Goal: Transaction & Acquisition: Purchase product/service

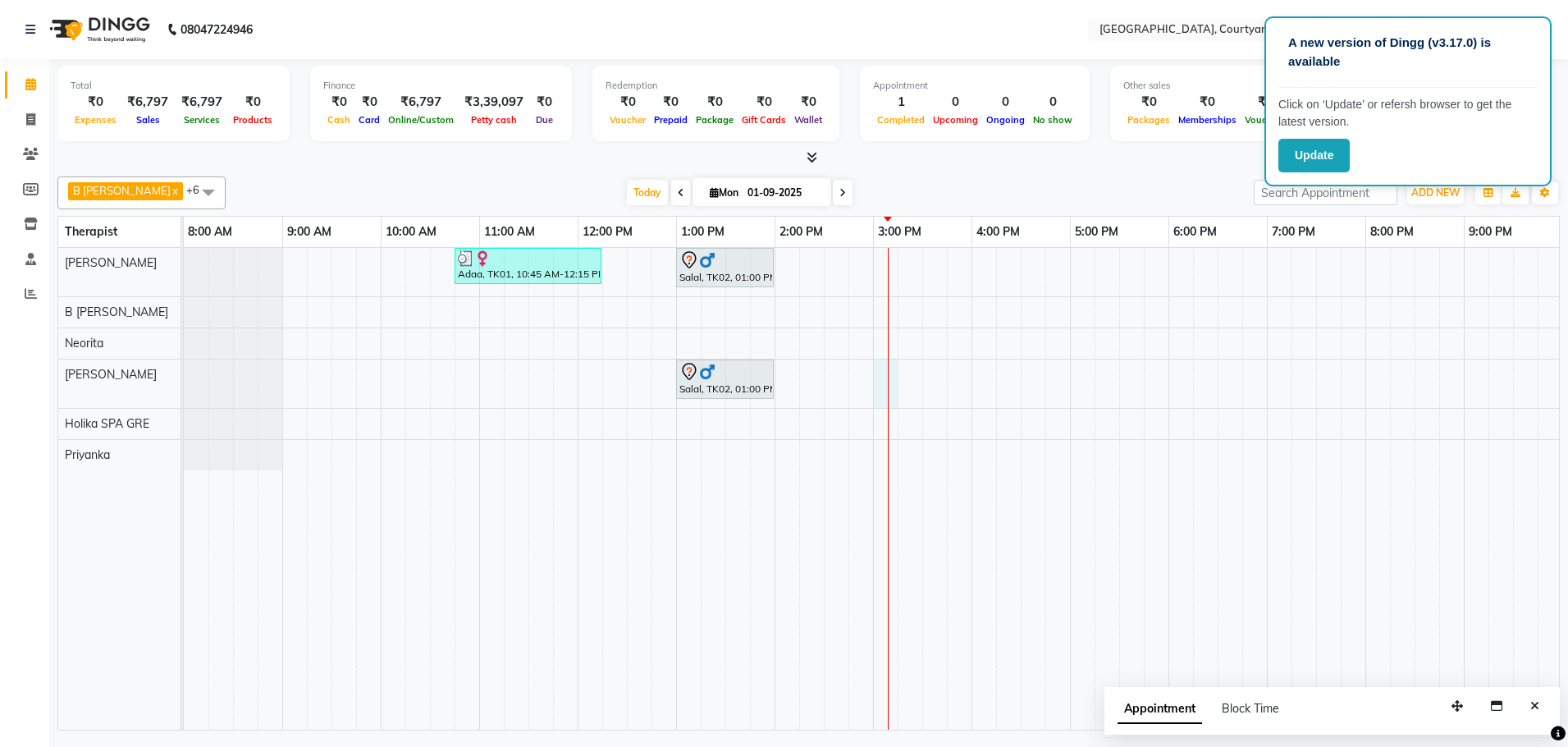
click at [894, 389] on div "Adaa, TK01, 10:45 AM-12:15 PM, Couple Rejuvenation Therapy 90 Min Salal, TK02, …" at bounding box center [971, 489] width 1576 height 482
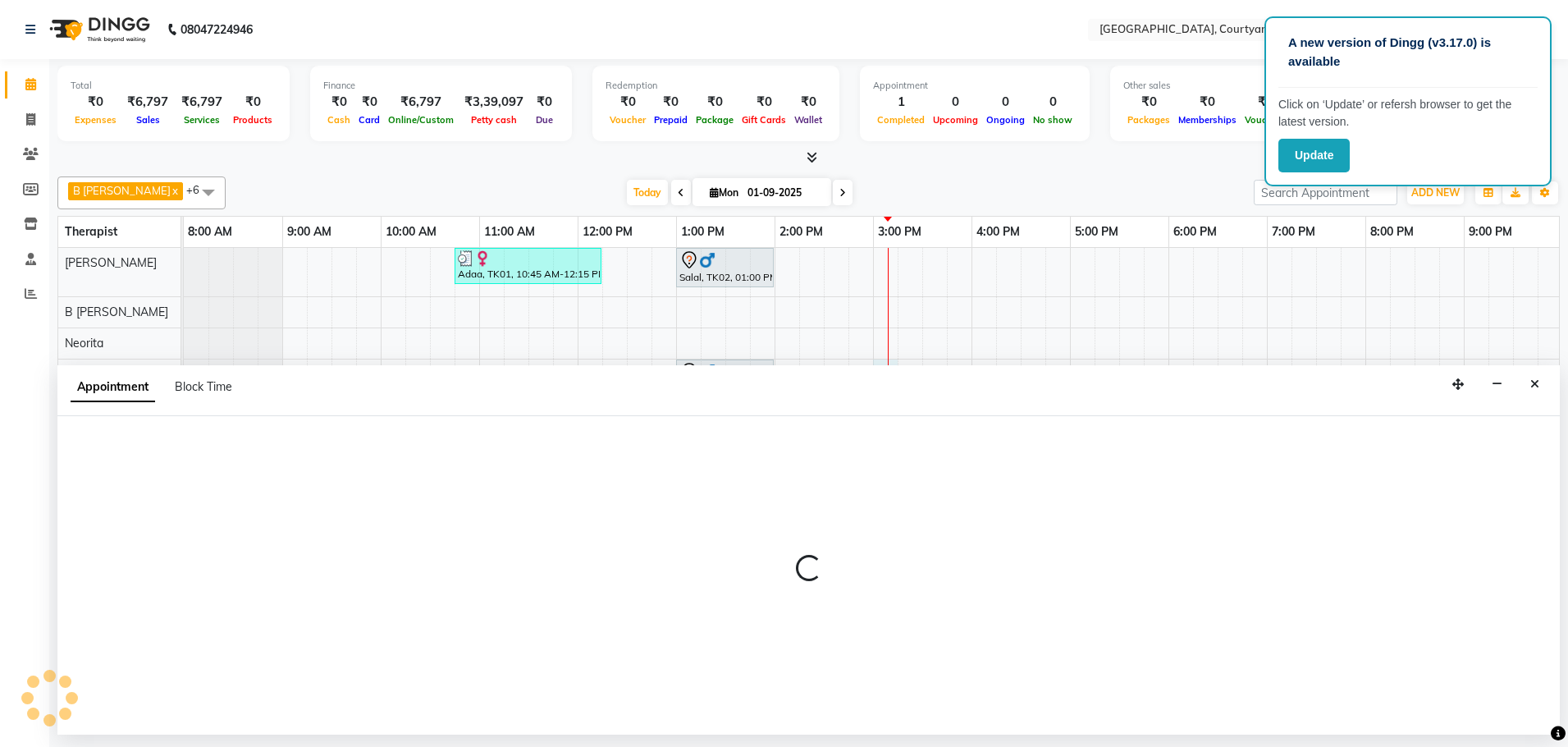
select select "70582"
select select "900"
select select "tentative"
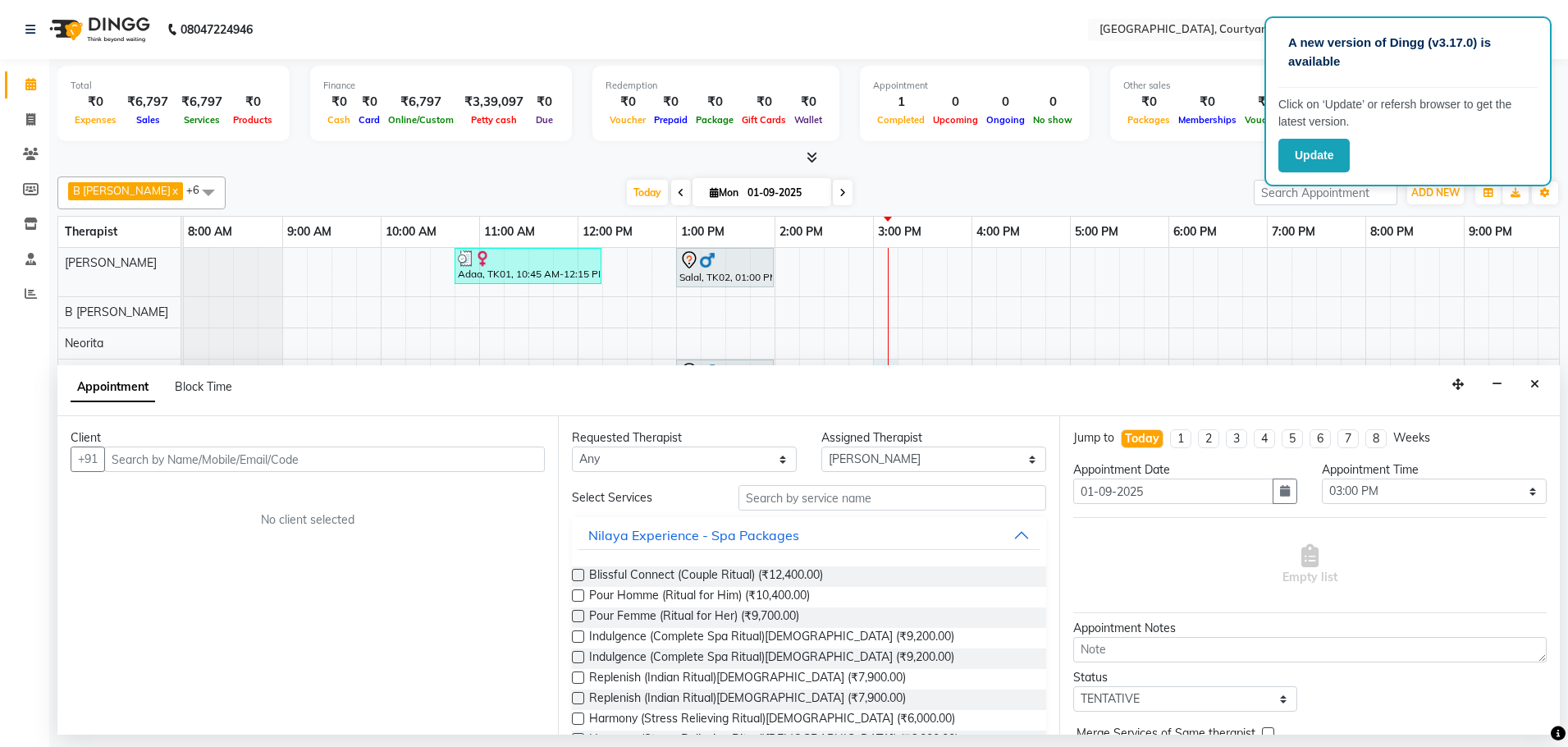
click at [317, 456] on input "text" at bounding box center [325, 459] width 441 height 25
type input "[PERSON_NAME]"
click at [1018, 458] on select "Select B [PERSON_NAME] Holika SPA GRE [PERSON_NAME] Neorita [PERSON_NAME]" at bounding box center [933, 459] width 225 height 25
select select "70581"
click at [821, 447] on select "Select B [PERSON_NAME] Holika SPA GRE [PERSON_NAME] Neorita [PERSON_NAME]" at bounding box center [933, 459] width 225 height 25
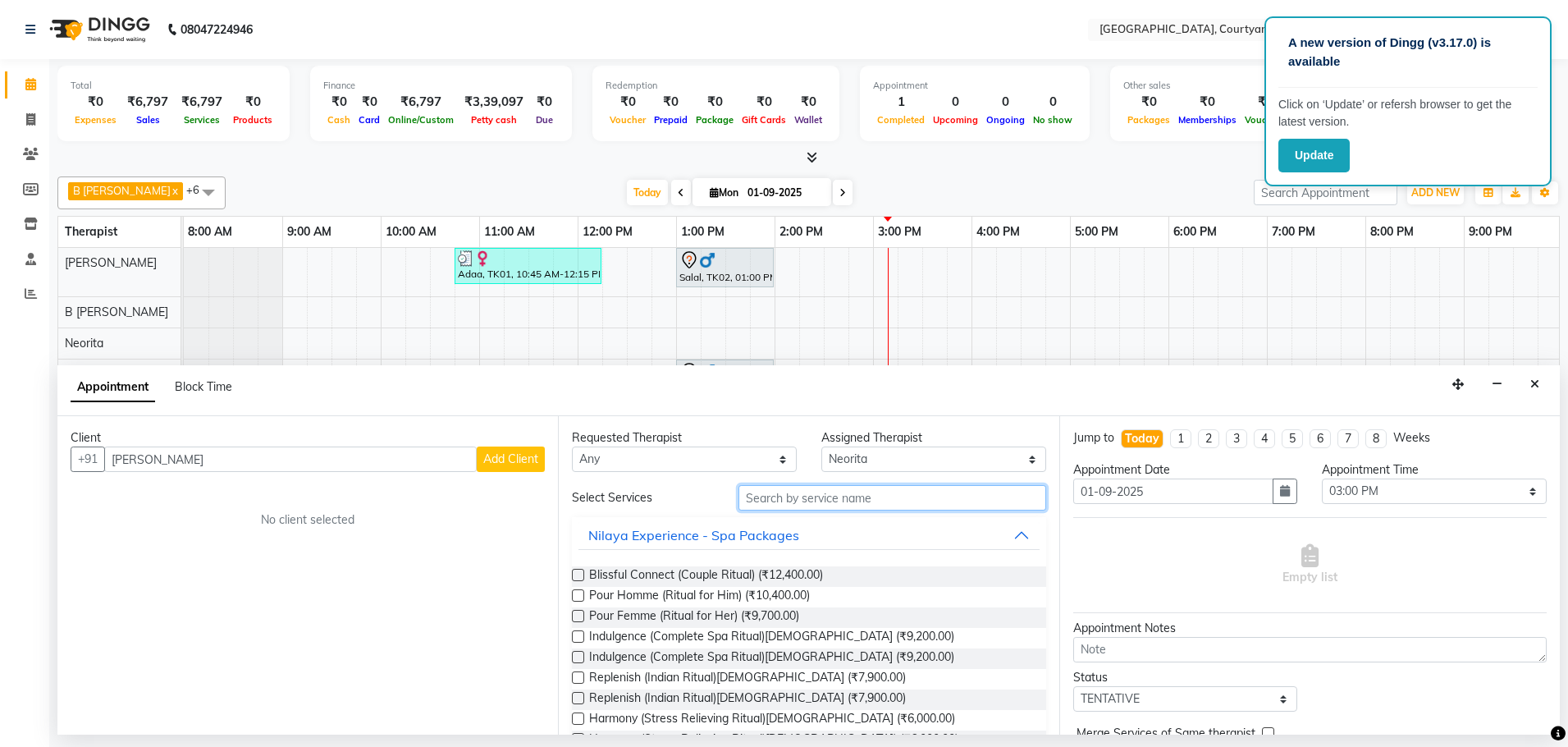
click at [751, 496] on input "text" at bounding box center [892, 497] width 308 height 25
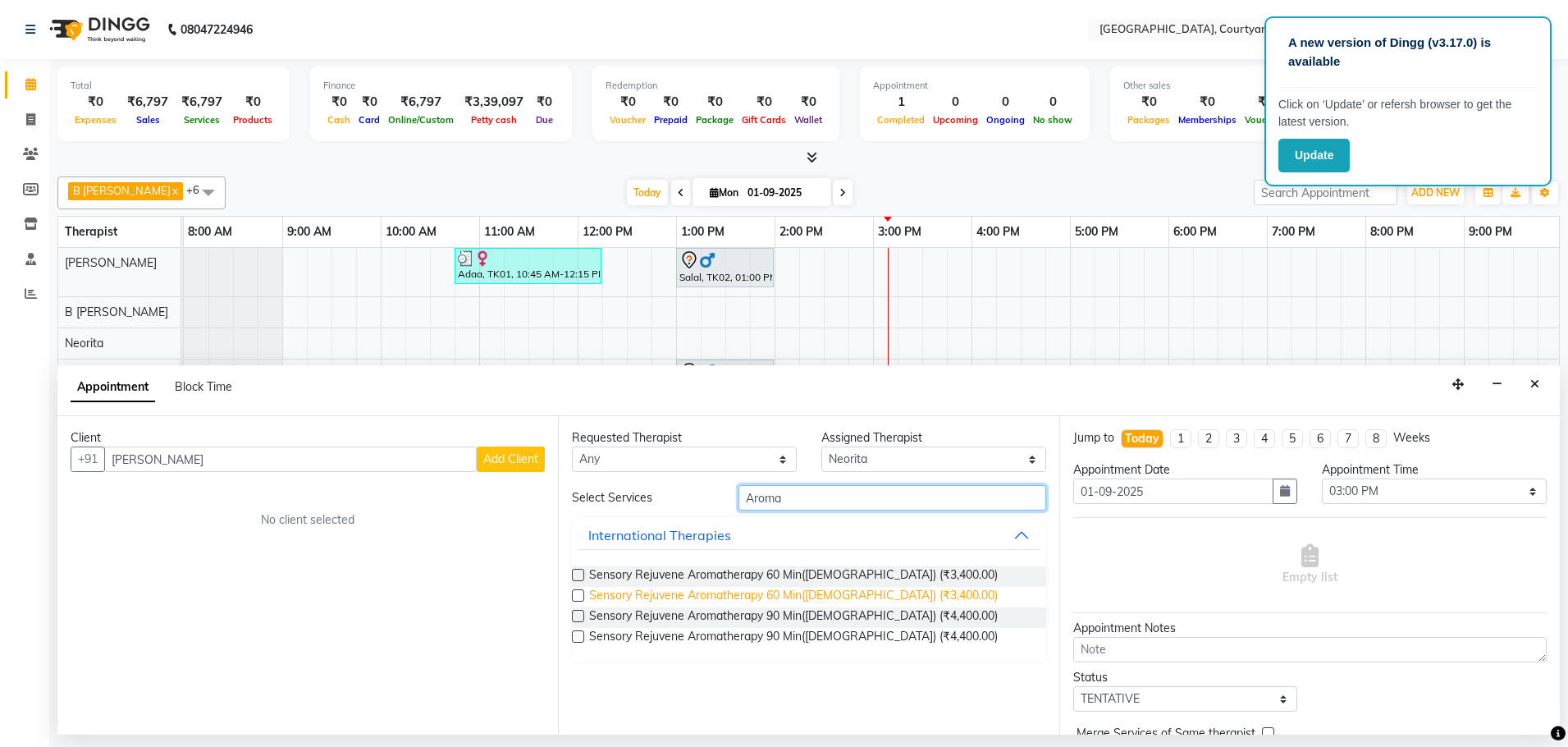
type input "Aroma"
click at [784, 597] on span "Sensory Rejuvene Aromatherapy 60 Min([DEMOGRAPHIC_DATA]) (₹3,400.00)" at bounding box center [793, 597] width 409 height 20
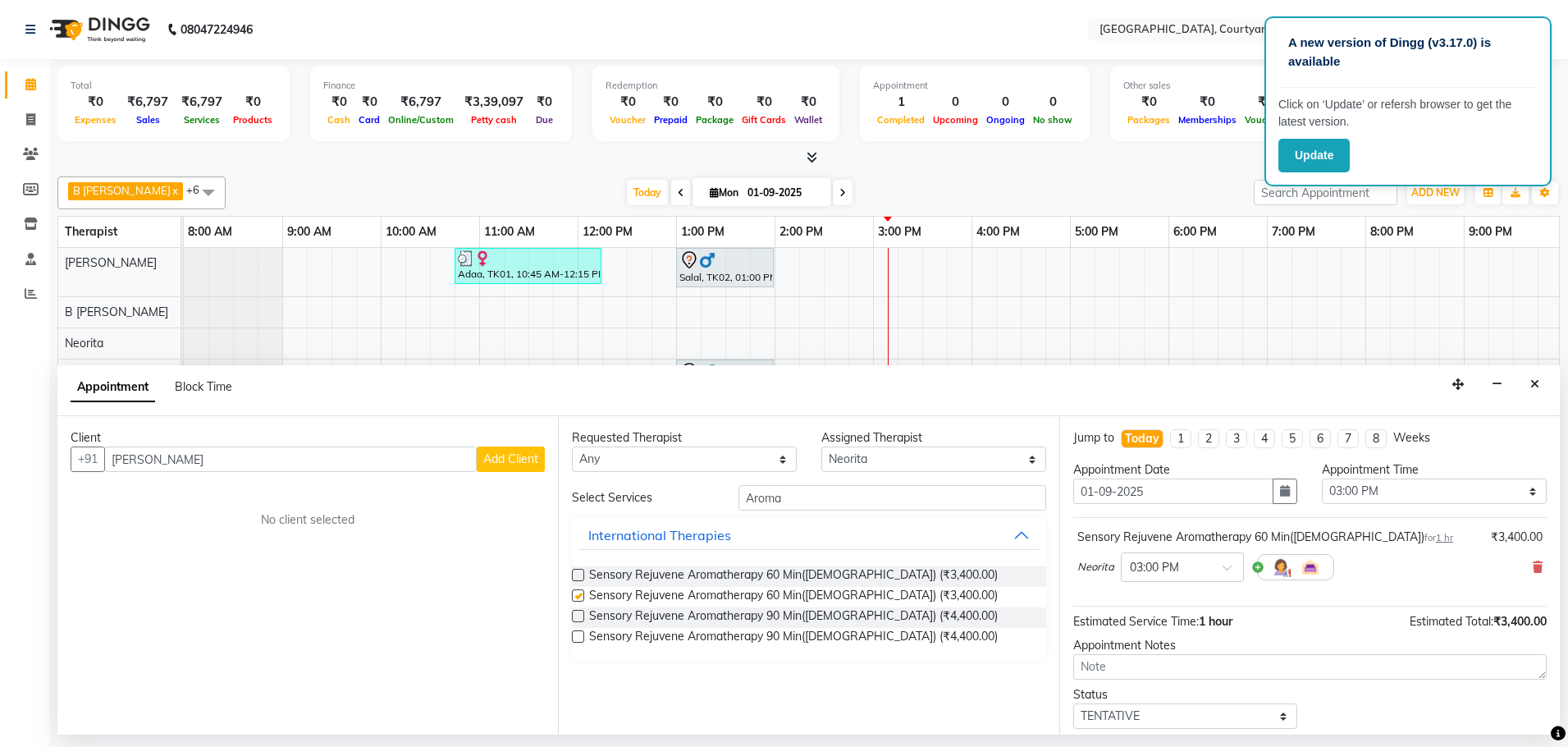
checkbox input "false"
click at [527, 463] on span "Add Client" at bounding box center [511, 458] width 55 height 15
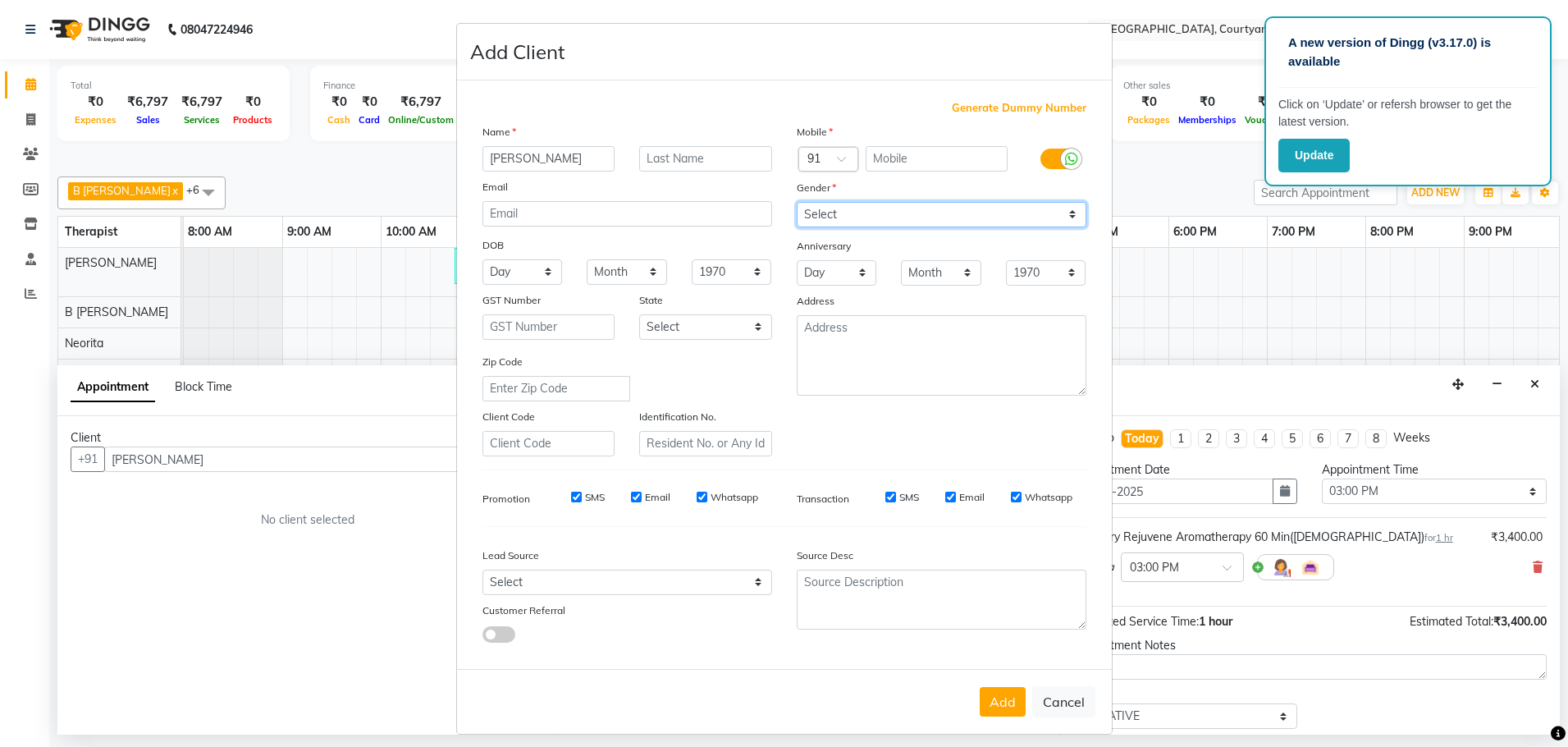
click at [804, 214] on select "Select [DEMOGRAPHIC_DATA] [DEMOGRAPHIC_DATA] Other Prefer Not To Say" at bounding box center [941, 215] width 290 height 25
select select "[DEMOGRAPHIC_DATA]"
click at [797, 202] on select "Select [DEMOGRAPHIC_DATA] [DEMOGRAPHIC_DATA] Other Prefer Not To Say" at bounding box center [941, 215] width 290 height 25
click at [888, 153] on input "text" at bounding box center [937, 159] width 142 height 25
type input "9646100128"
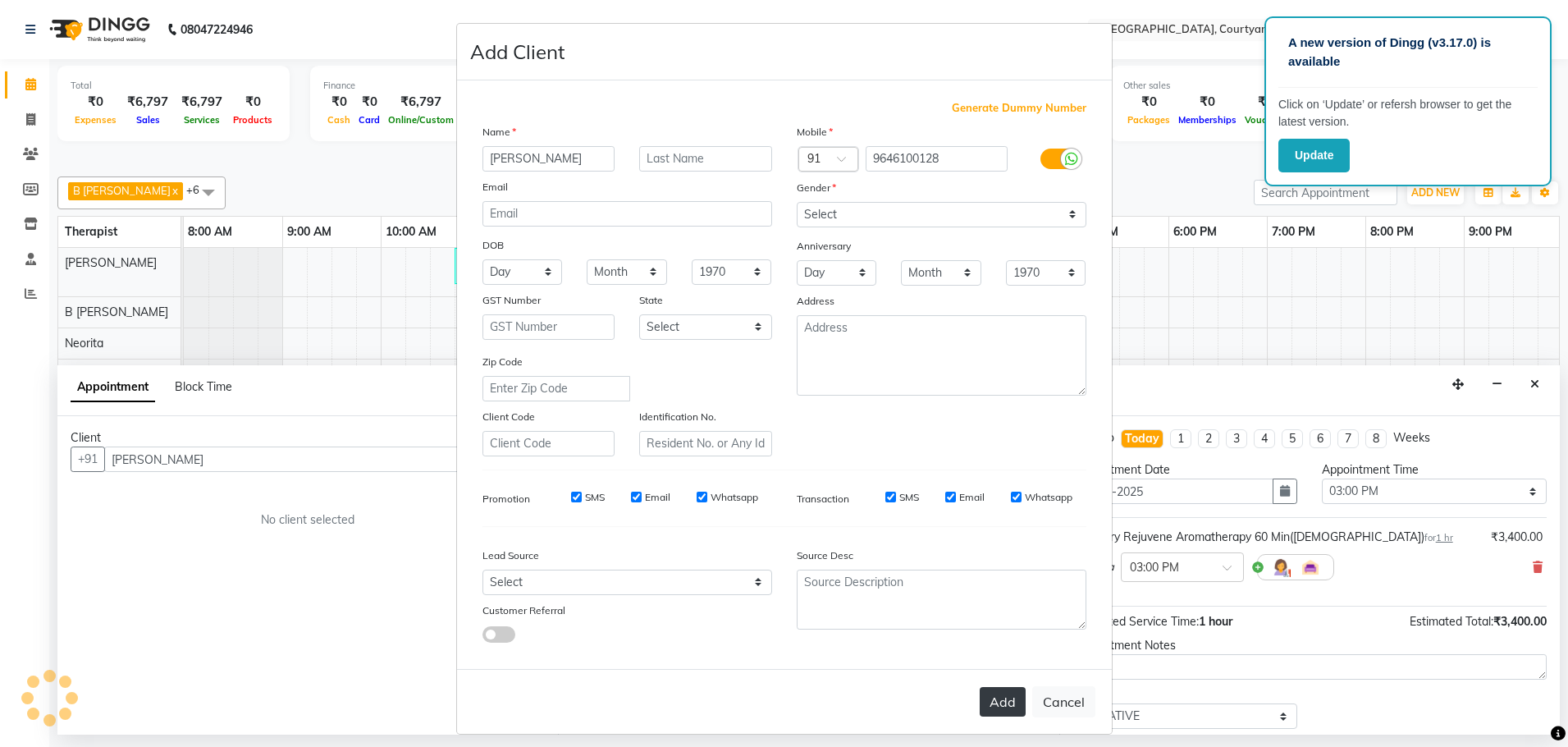
click at [986, 696] on button "Add" at bounding box center [1002, 701] width 46 height 29
type input "96******28"
select select
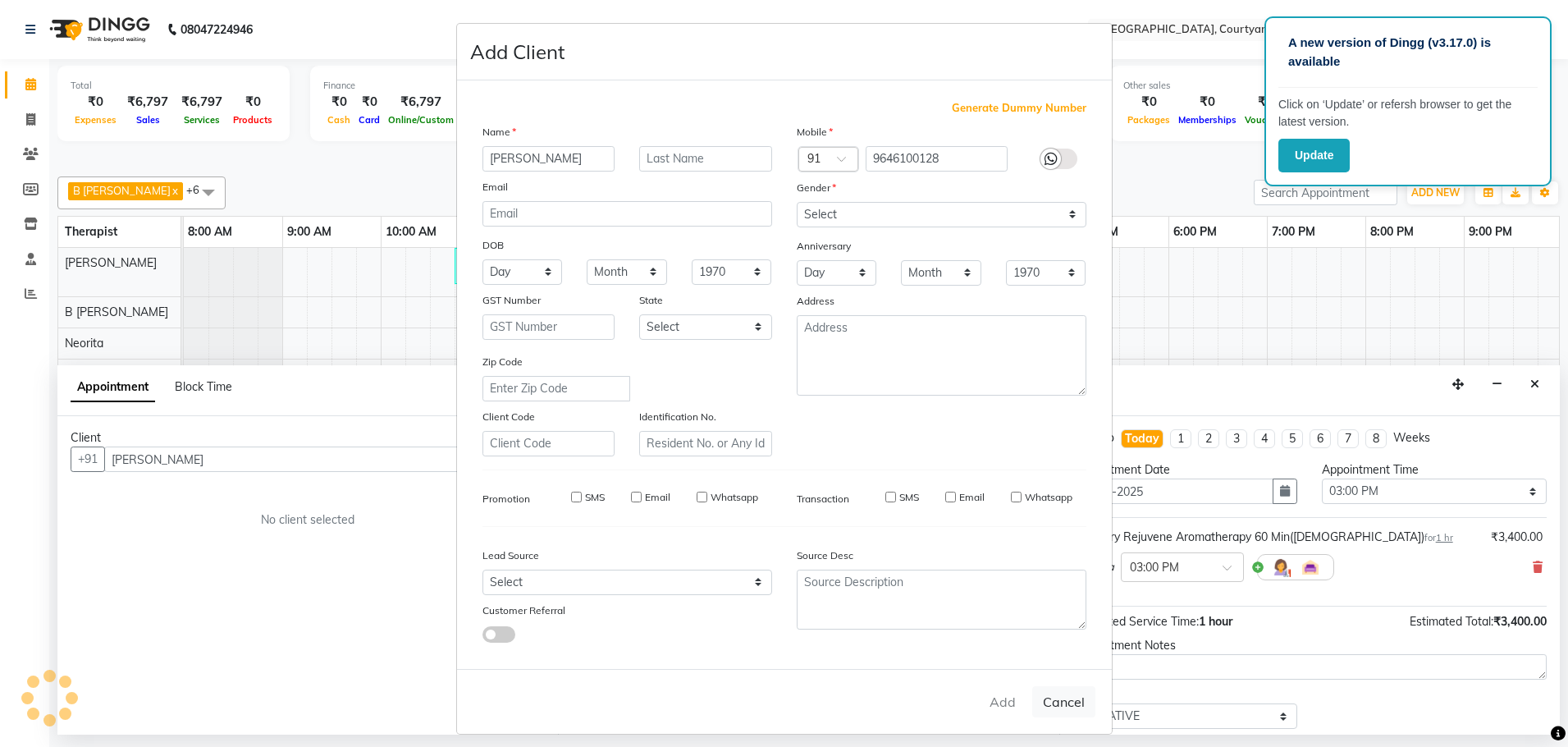
select select
checkbox input "false"
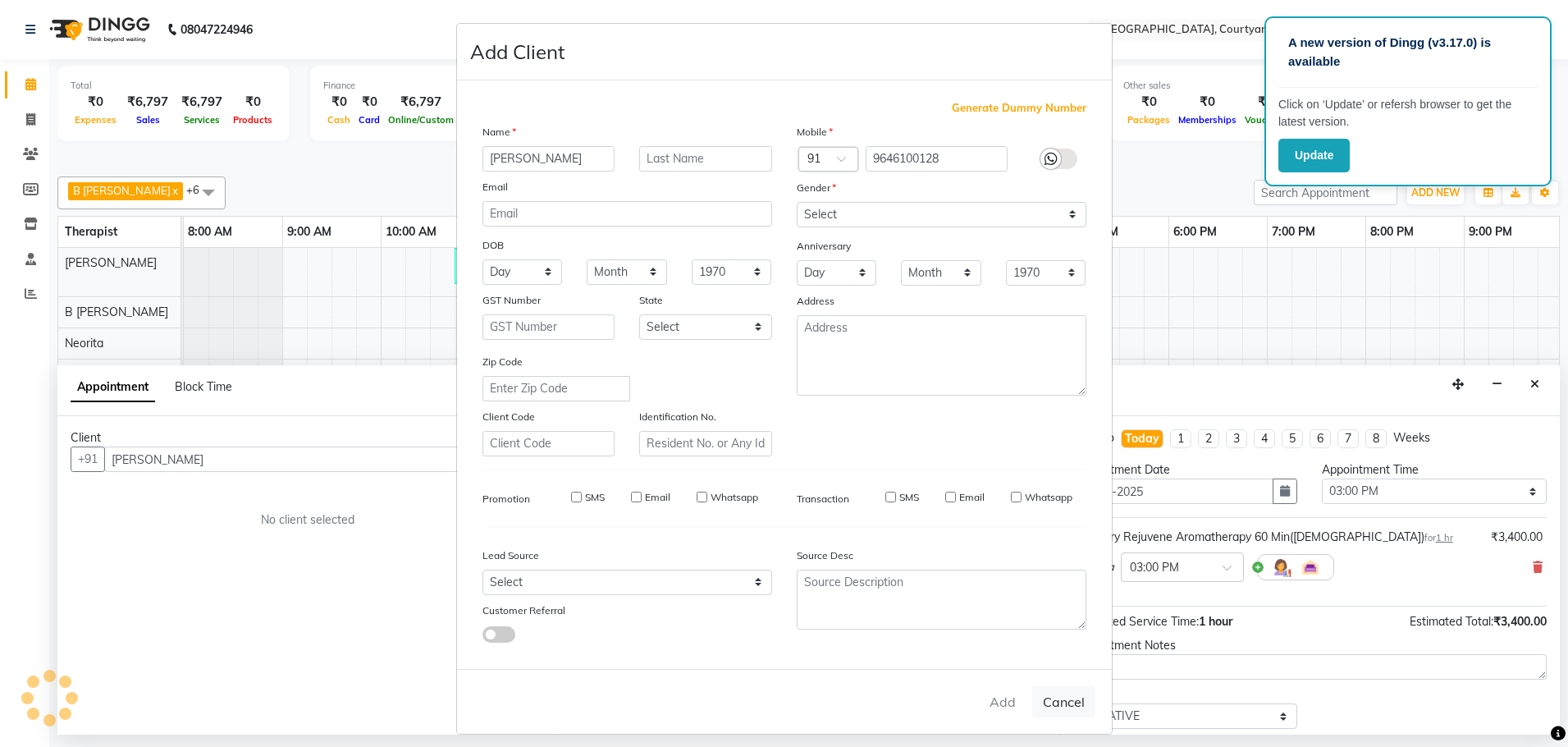
checkbox input "false"
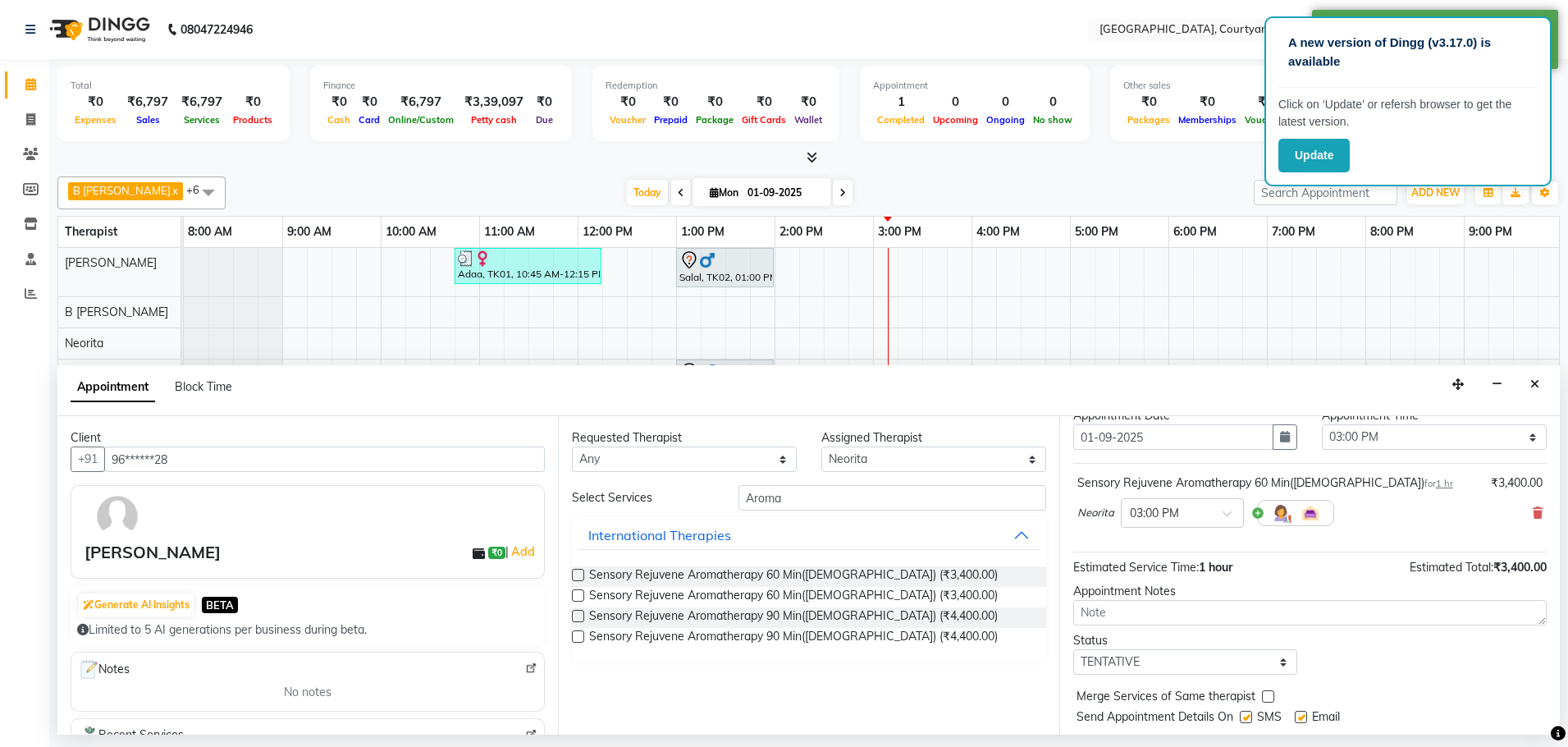
scroll to position [98, 0]
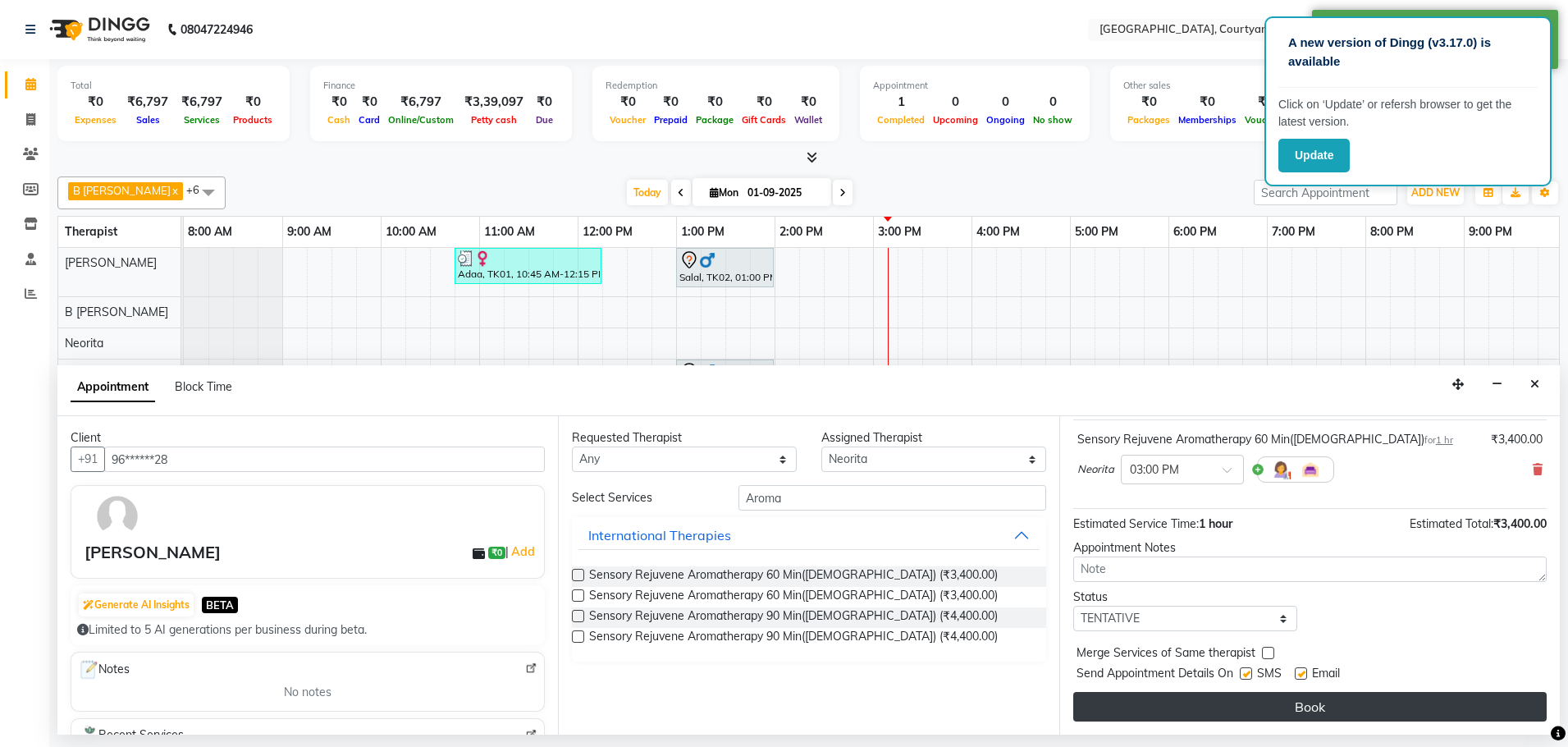
click at [1280, 708] on button "Book" at bounding box center [1311, 706] width 474 height 29
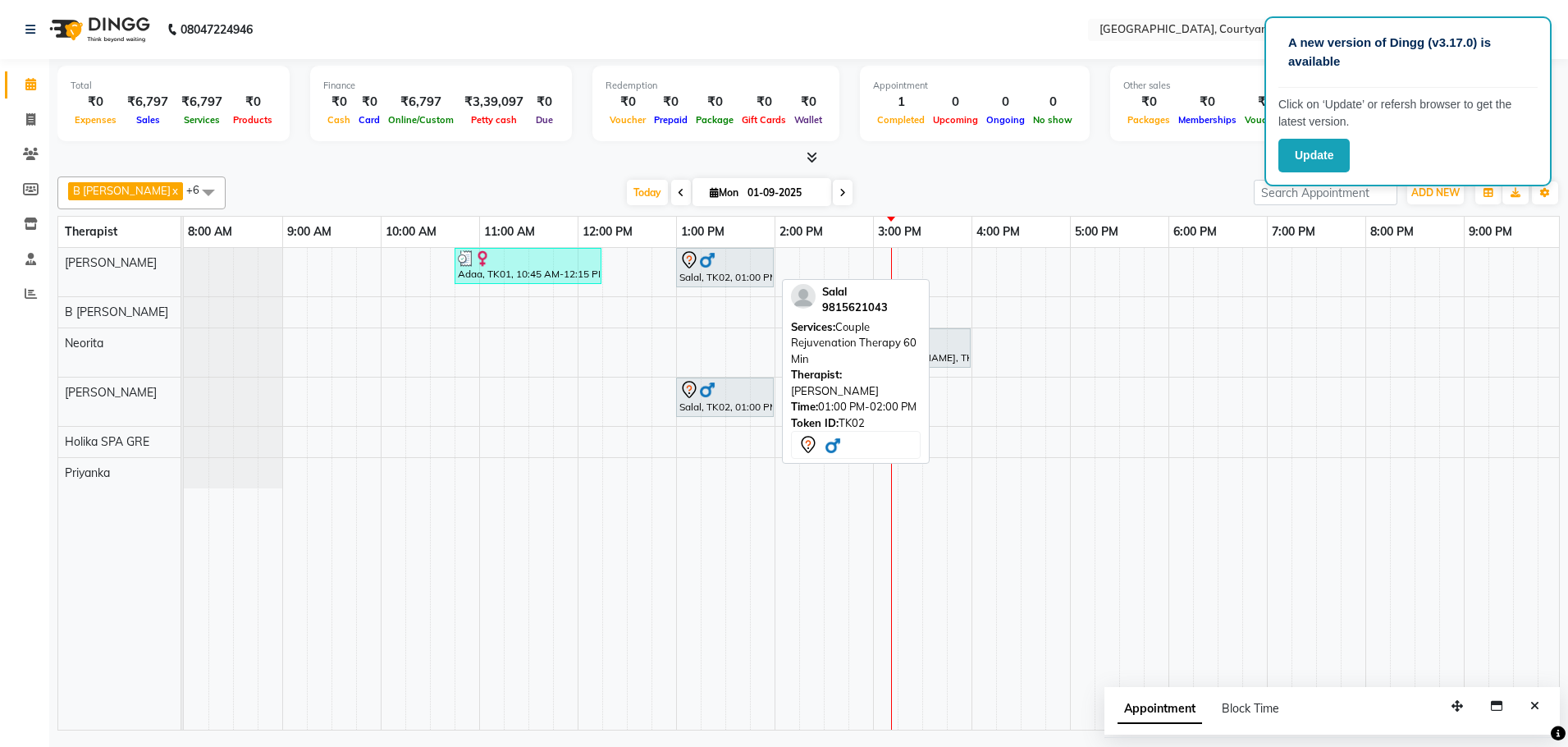
click at [717, 273] on div "Salal, TK02, 01:00 PM-02:00 PM, Couple Rejuvenation Therapy 60 Min" at bounding box center [725, 267] width 95 height 34
select select "7"
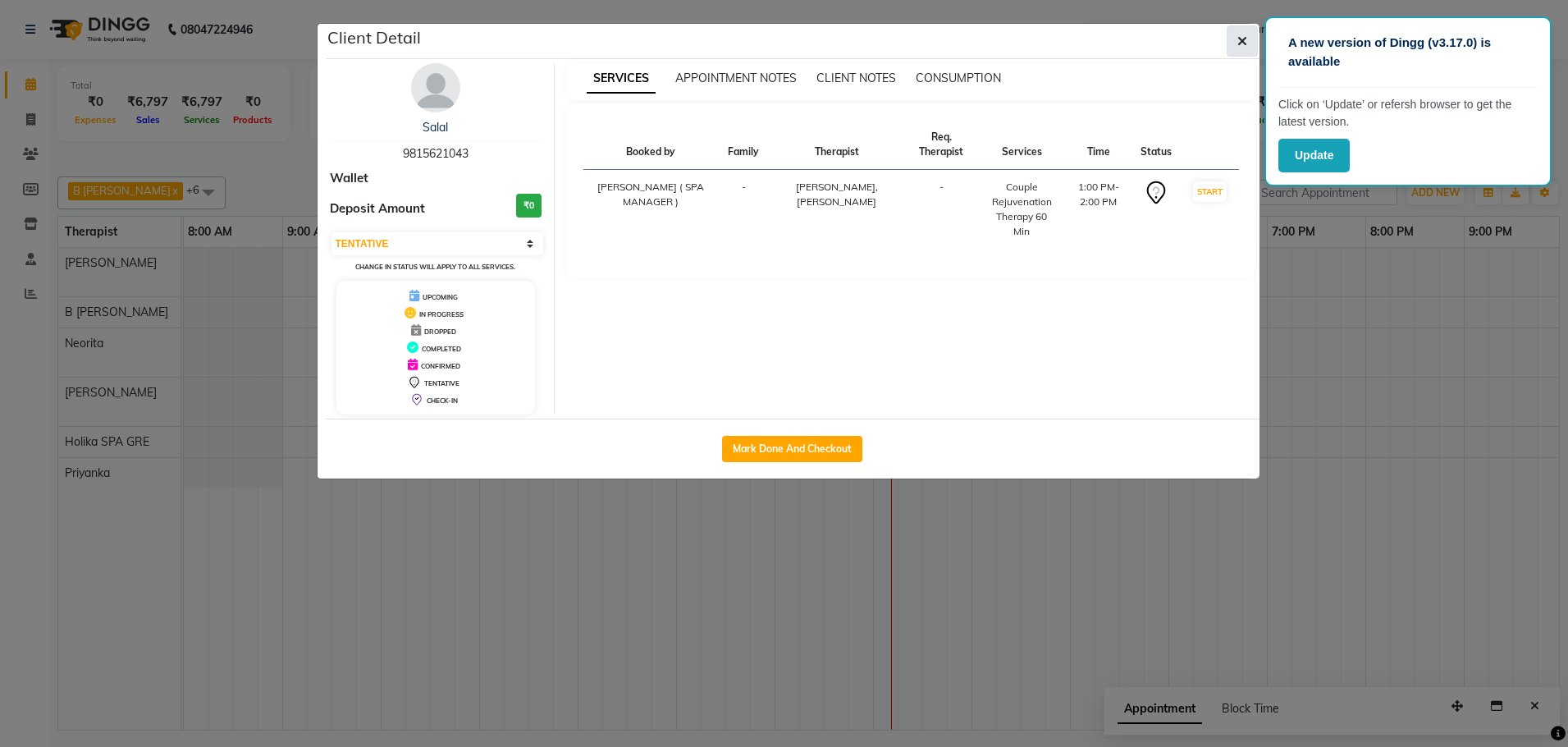
click at [1235, 43] on button "button" at bounding box center [1242, 41] width 31 height 31
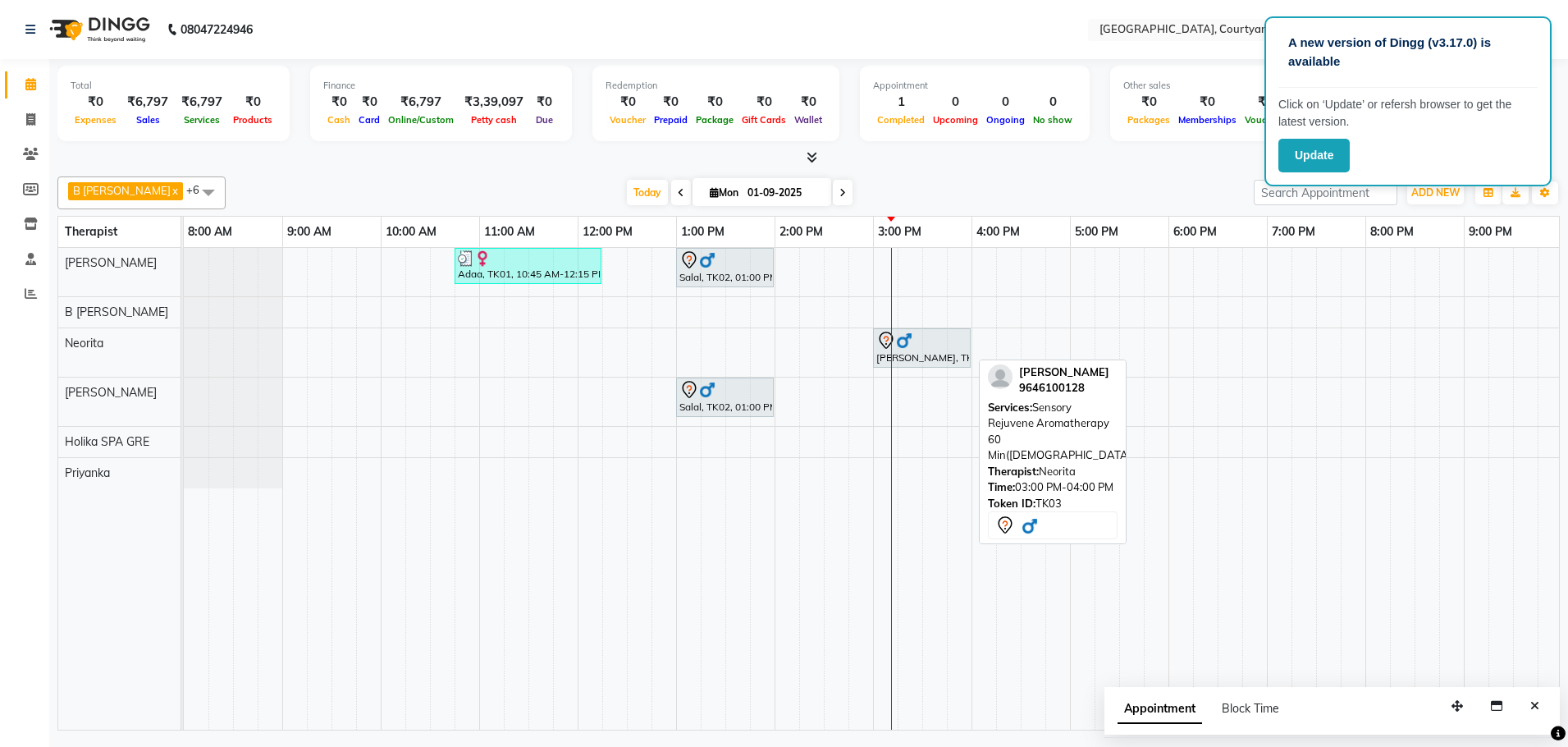
click at [919, 353] on div "[PERSON_NAME], TK03, 03:00 PM-04:00 PM, Sensory Rejuvene Aromatherapy 60 Min([D…" at bounding box center [921, 347] width 95 height 34
select select "7"
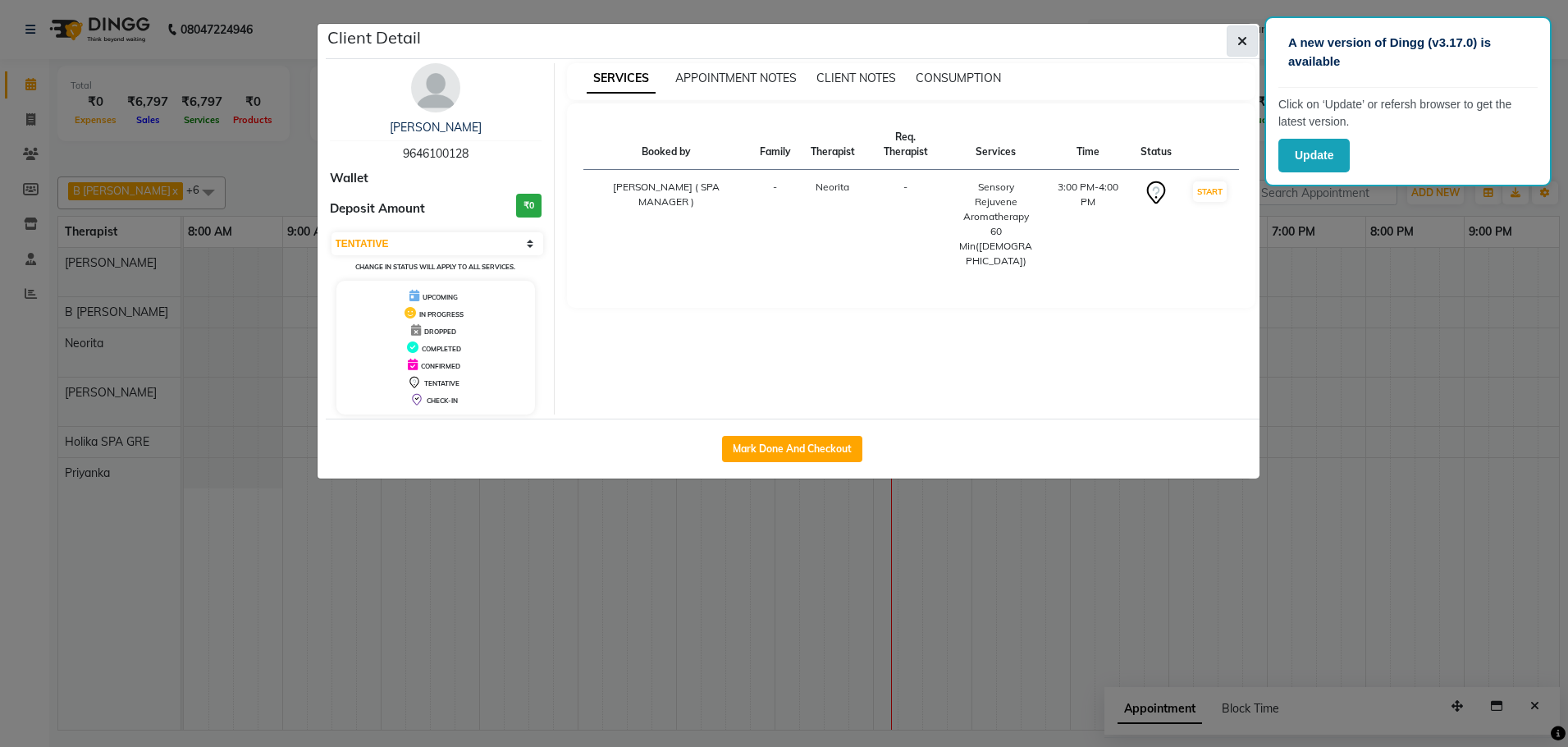
click at [1238, 45] on icon "button" at bounding box center [1242, 40] width 10 height 13
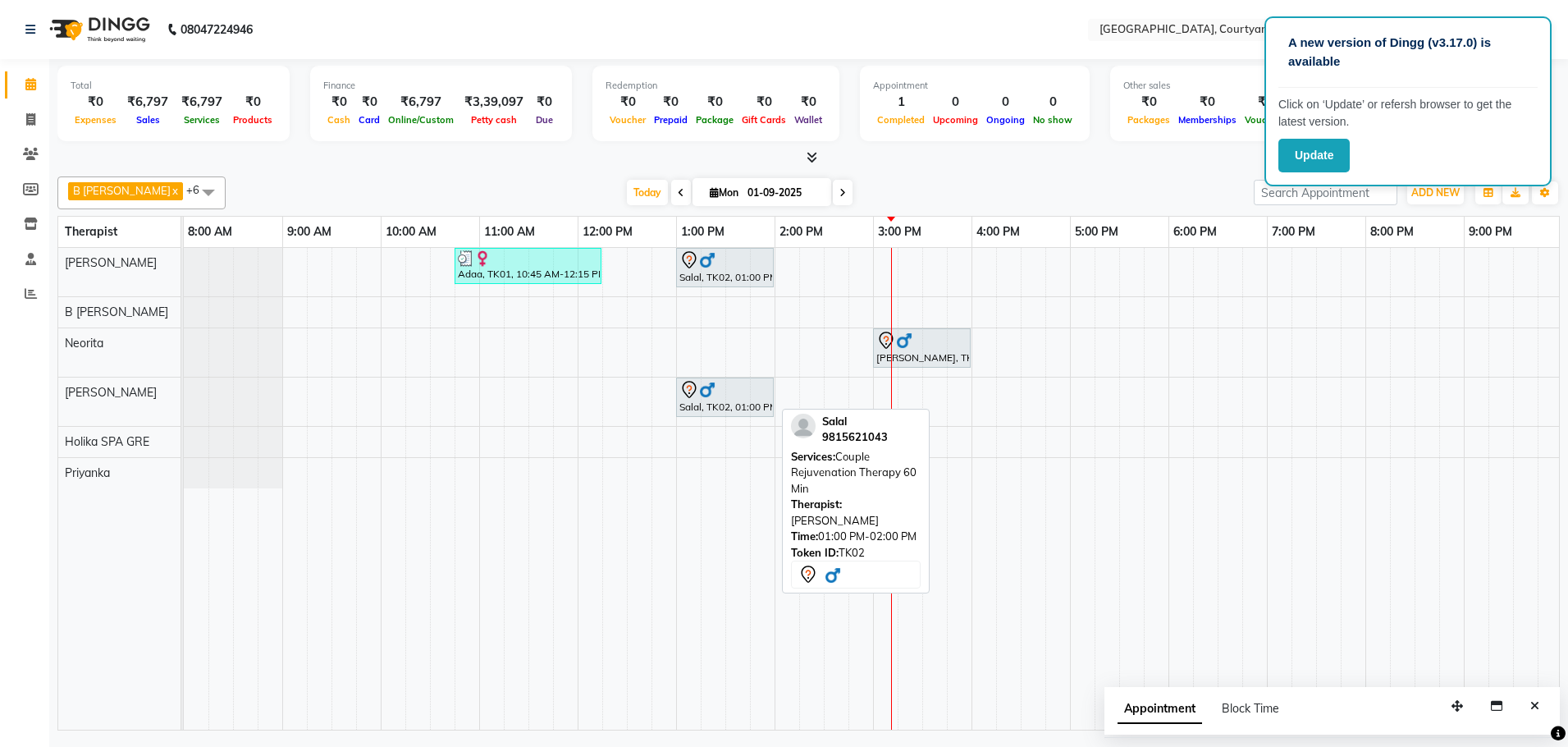
click at [696, 398] on icon at bounding box center [689, 390] width 20 height 20
select select "7"
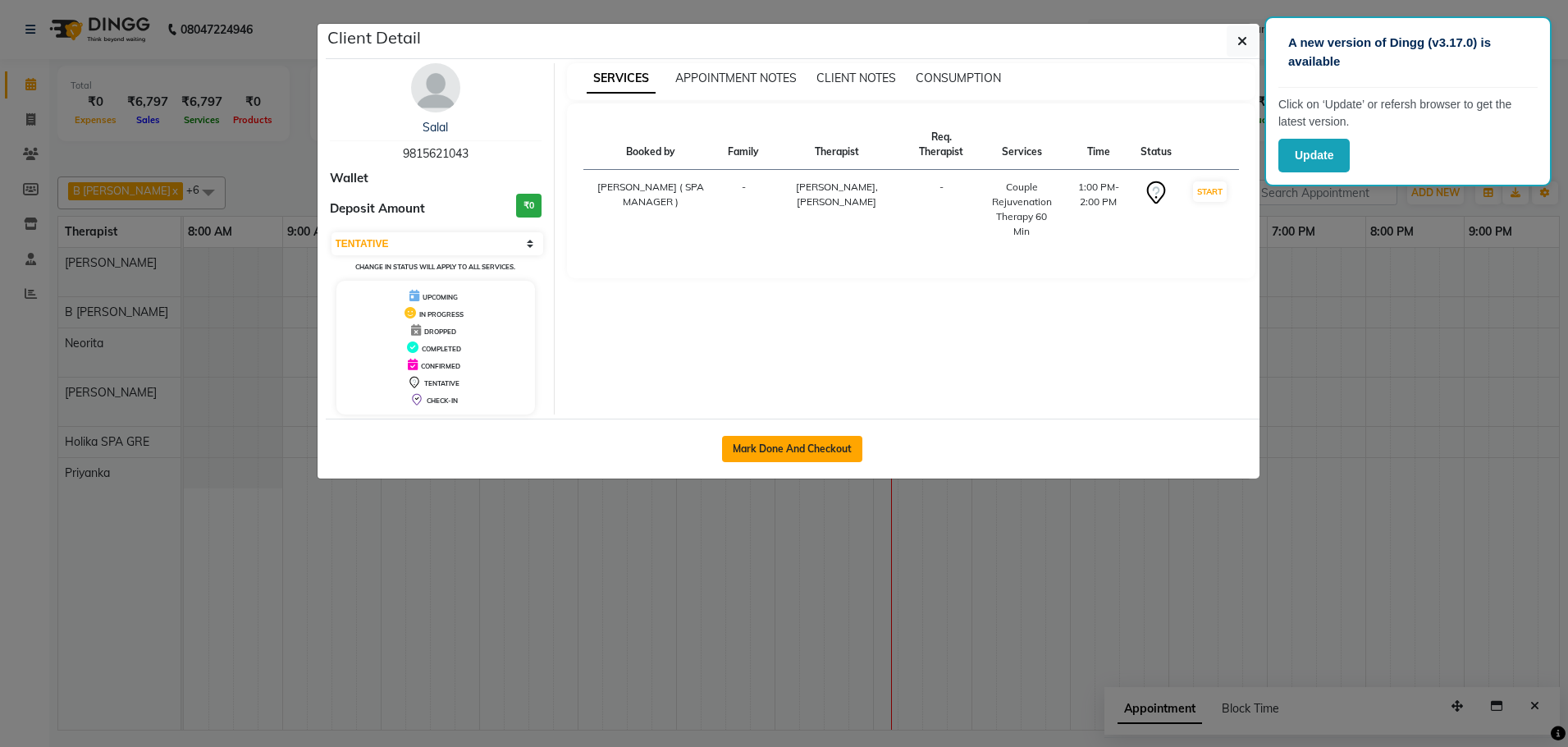
click at [785, 448] on button "Mark Done And Checkout" at bounding box center [793, 449] width 140 height 26
select select "service"
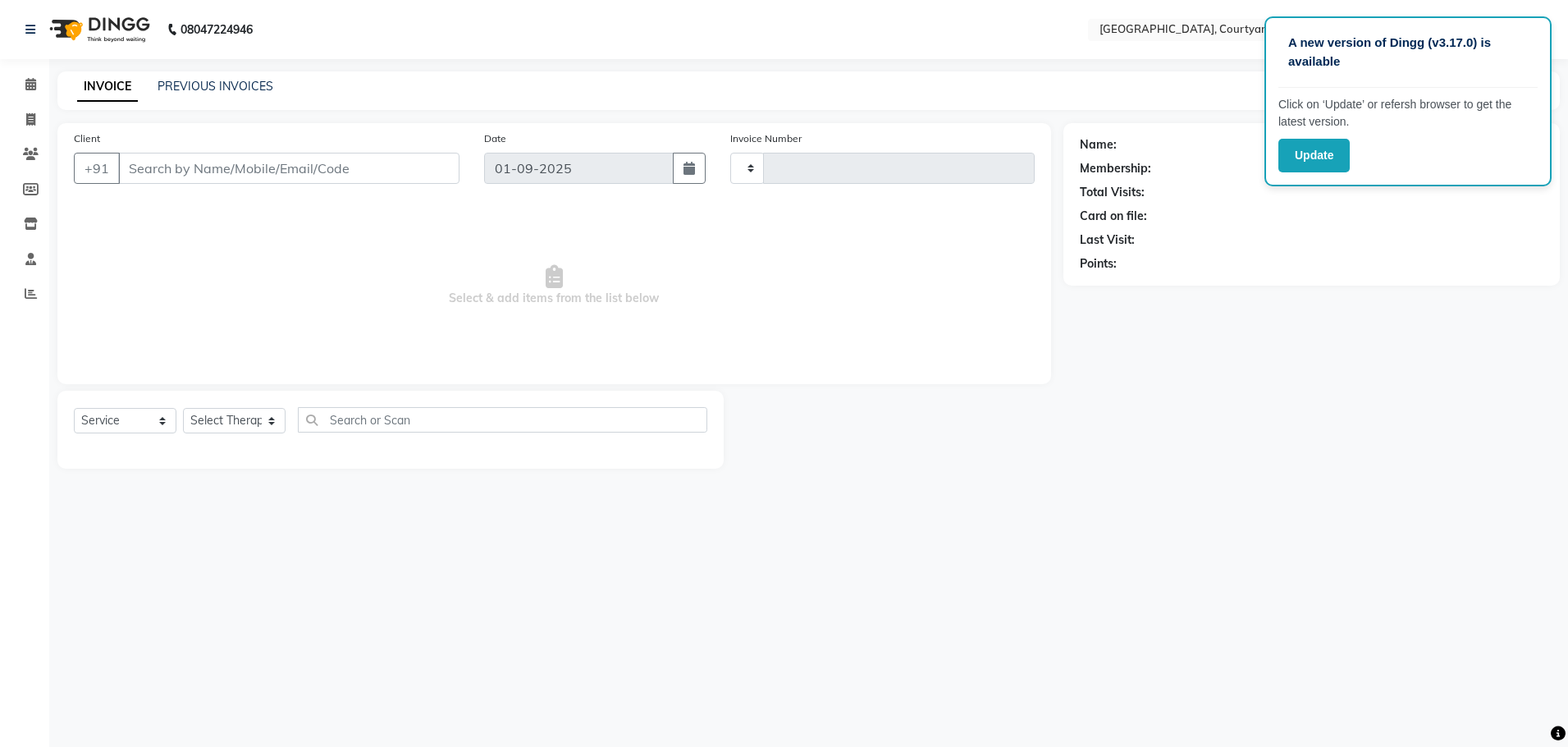
type input "0507"
select select "7754"
select select "membership"
type input "98******43"
select select "70579"
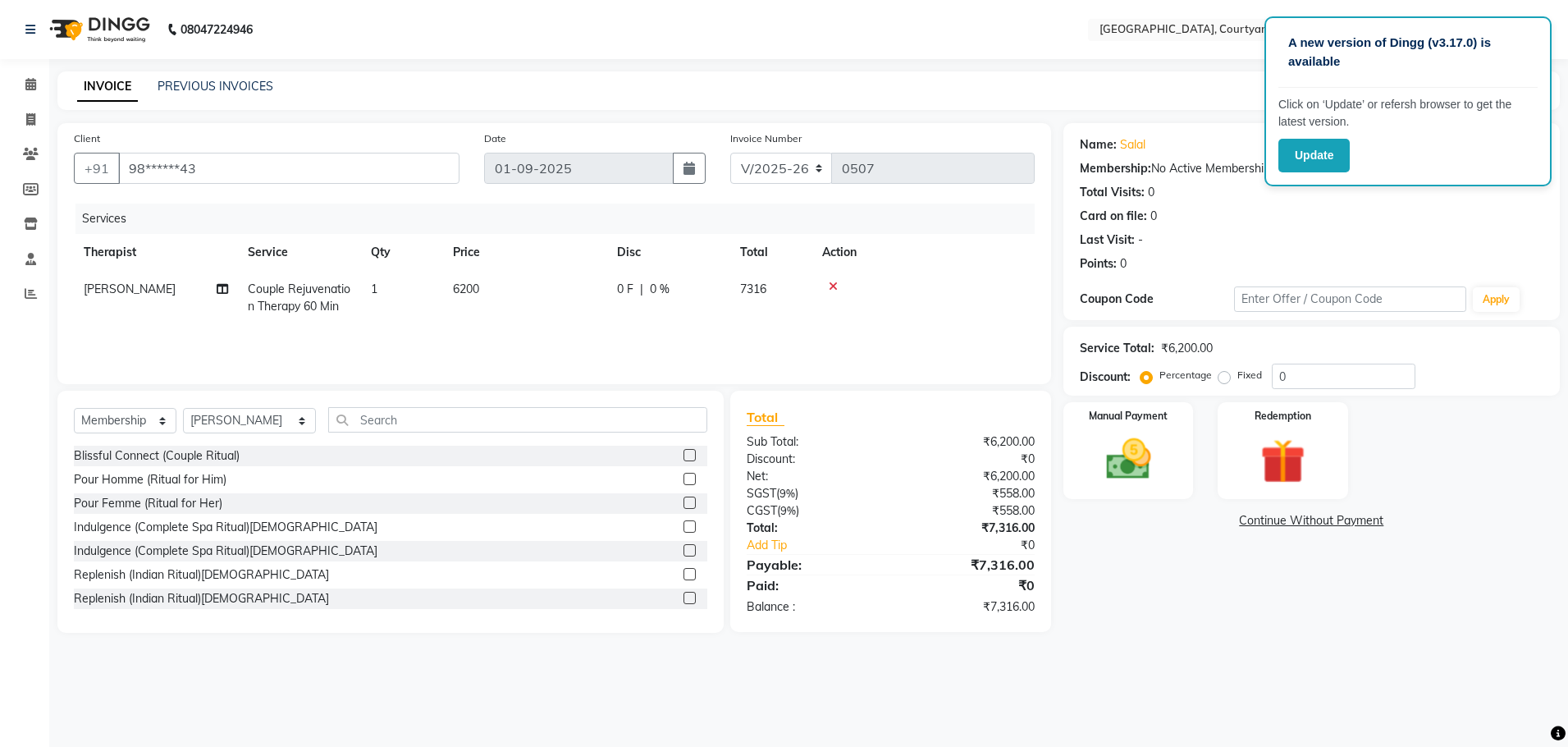
click at [659, 288] on span "0 %" at bounding box center [659, 290] width 20 height 18
select select "70579"
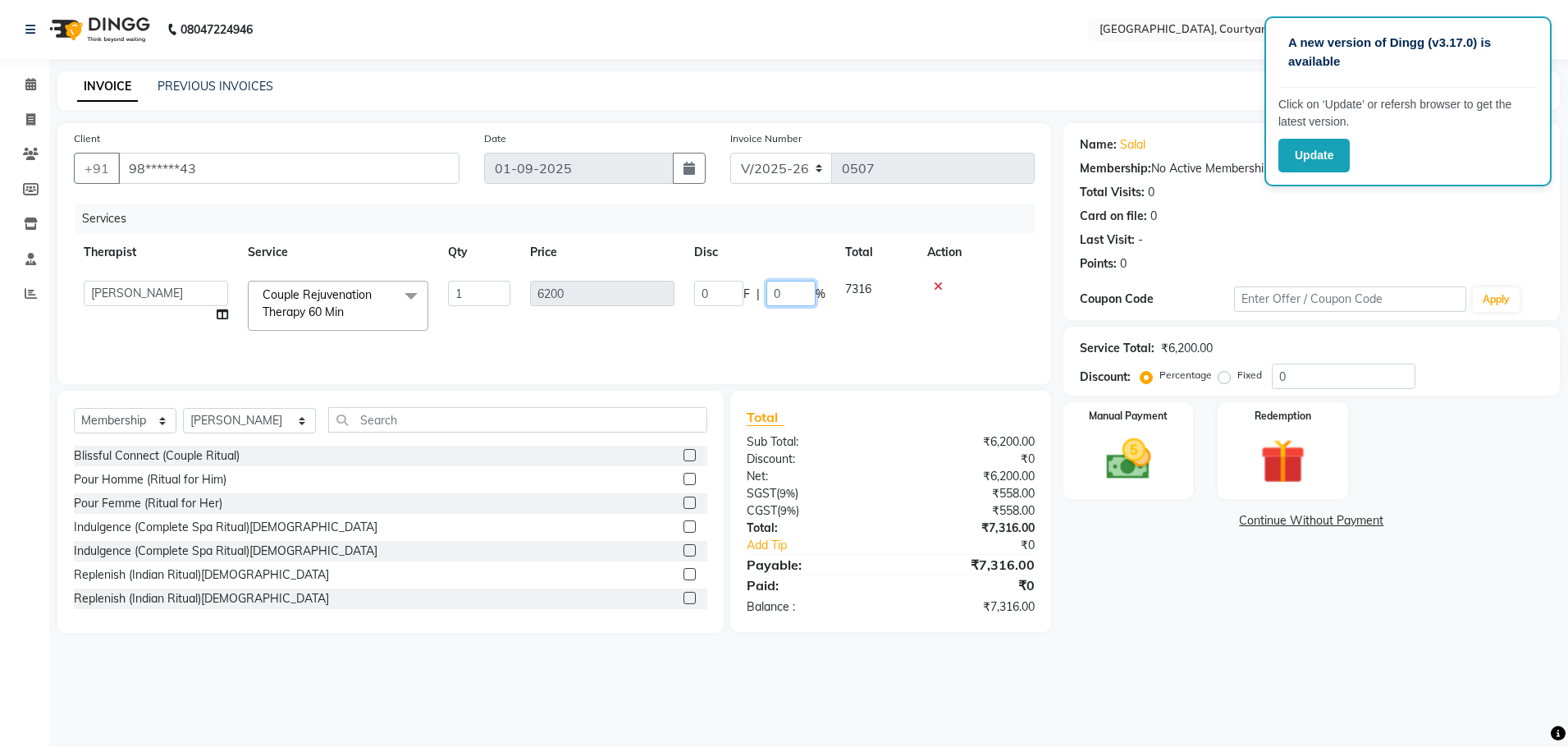
click at [779, 293] on input "0" at bounding box center [791, 294] width 49 height 25
type input "20"
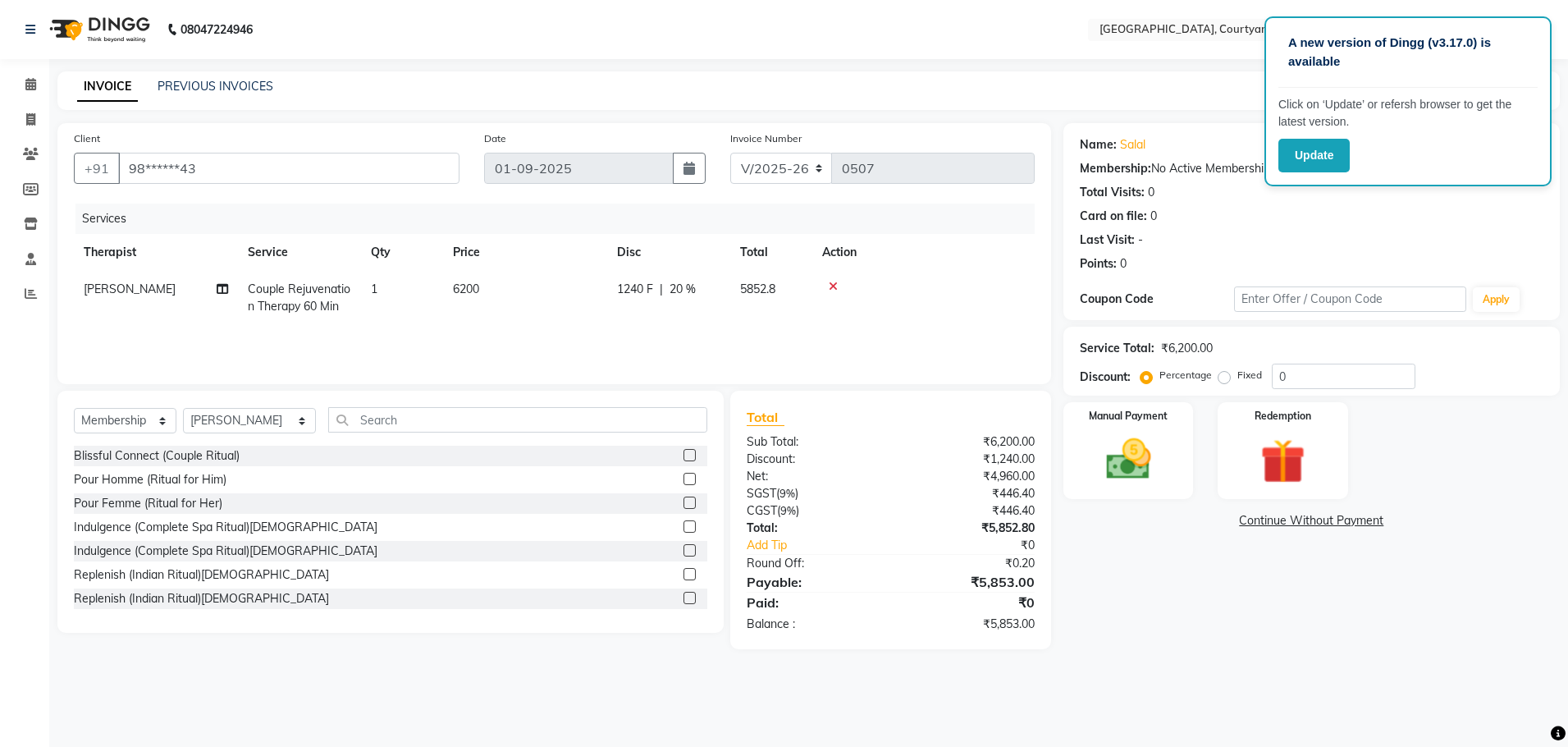
click at [877, 391] on div "Total Sub Total: ₹6,200.00 Discount: ₹1,240.00 Net: ₹4,960.00 SGST ( 9% ) ₹446.…" at bounding box center [890, 520] width 321 height 258
click at [680, 282] on span "20 %" at bounding box center [683, 290] width 26 height 18
select select "70579"
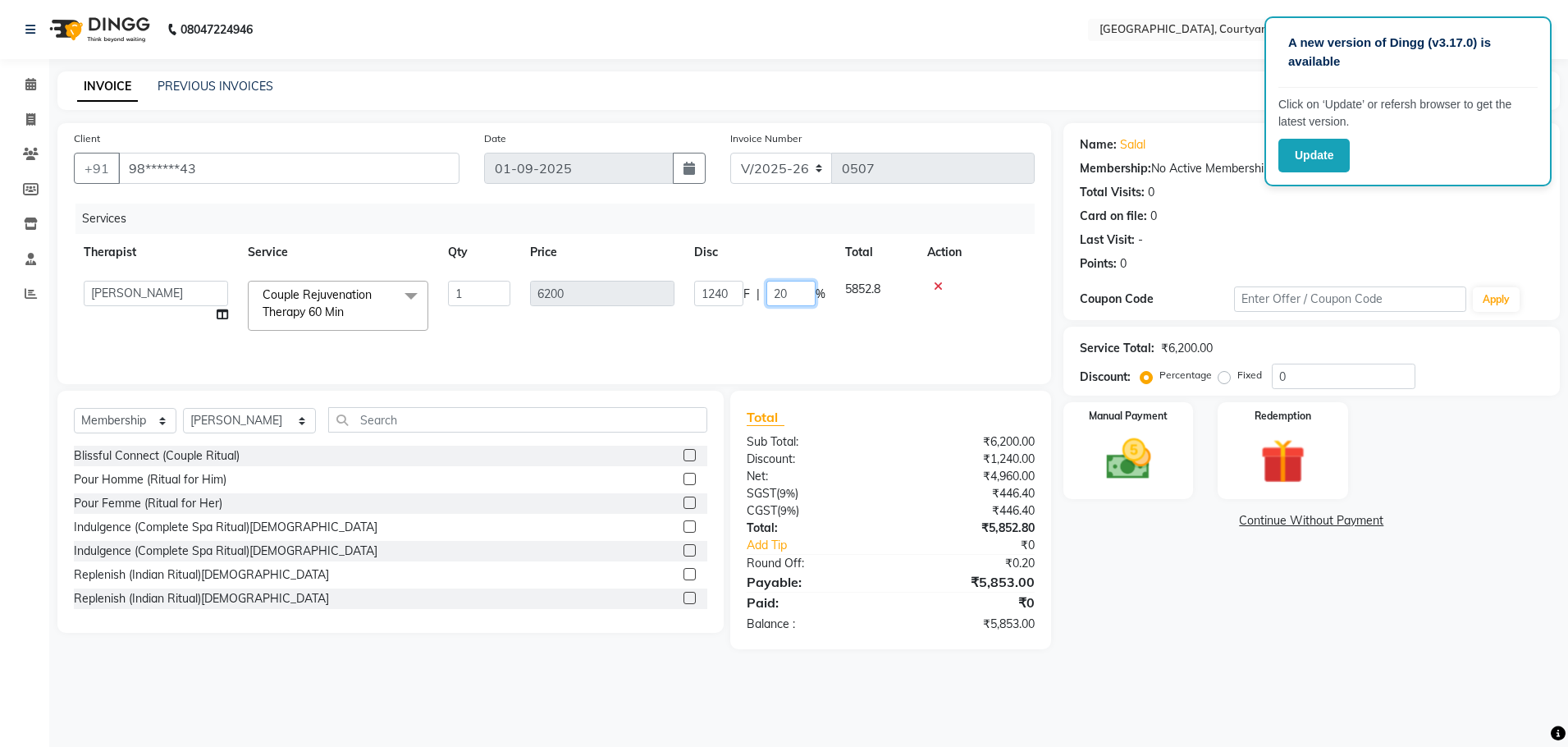
click at [804, 291] on input "20" at bounding box center [791, 294] width 49 height 25
type input "2"
type input "18"
click at [1235, 633] on div "Name: Salal Membership: No Active Membership Total Visits: 0 Card on file: 0 La…" at bounding box center [1318, 385] width 509 height 526
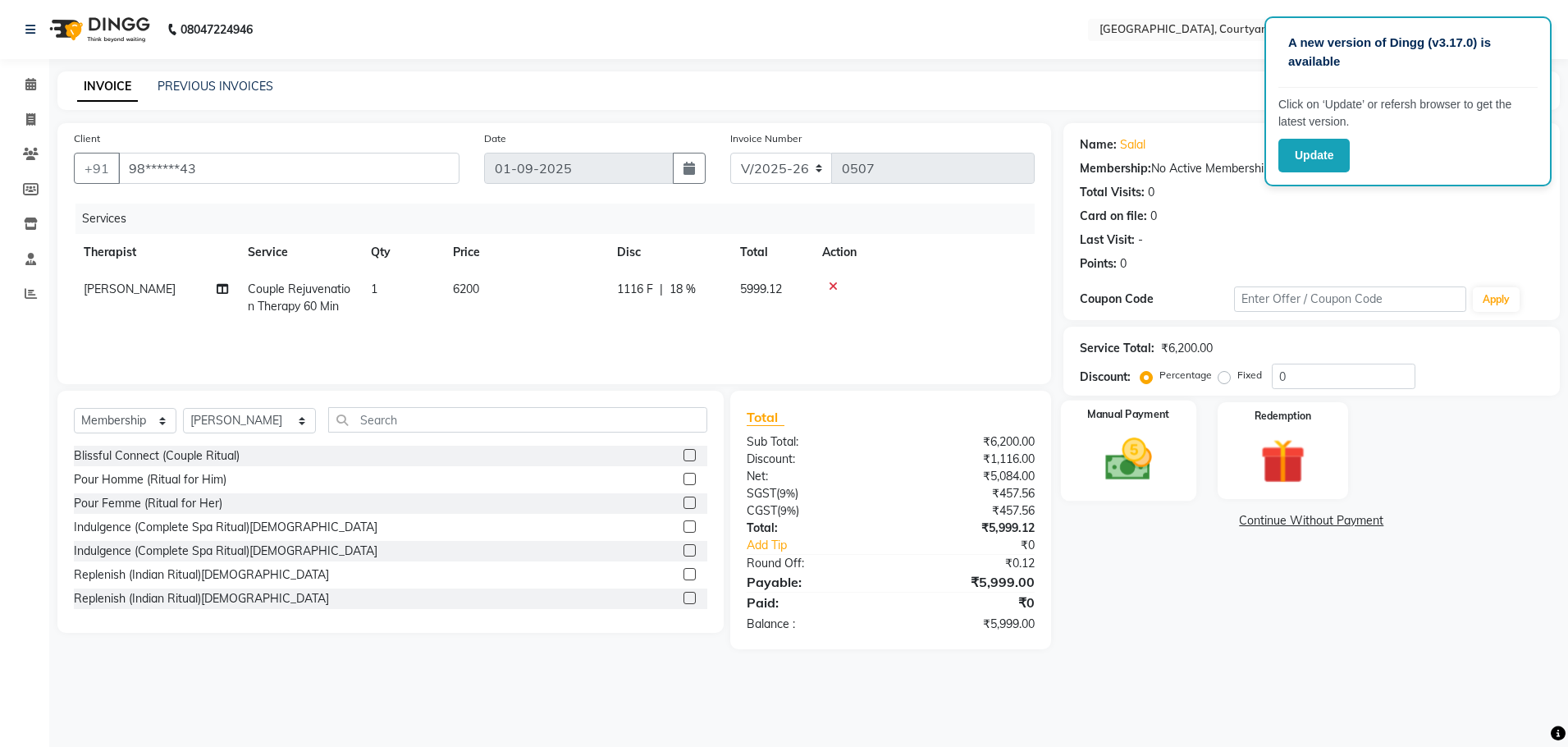
click at [1130, 470] on img at bounding box center [1128, 459] width 76 height 55
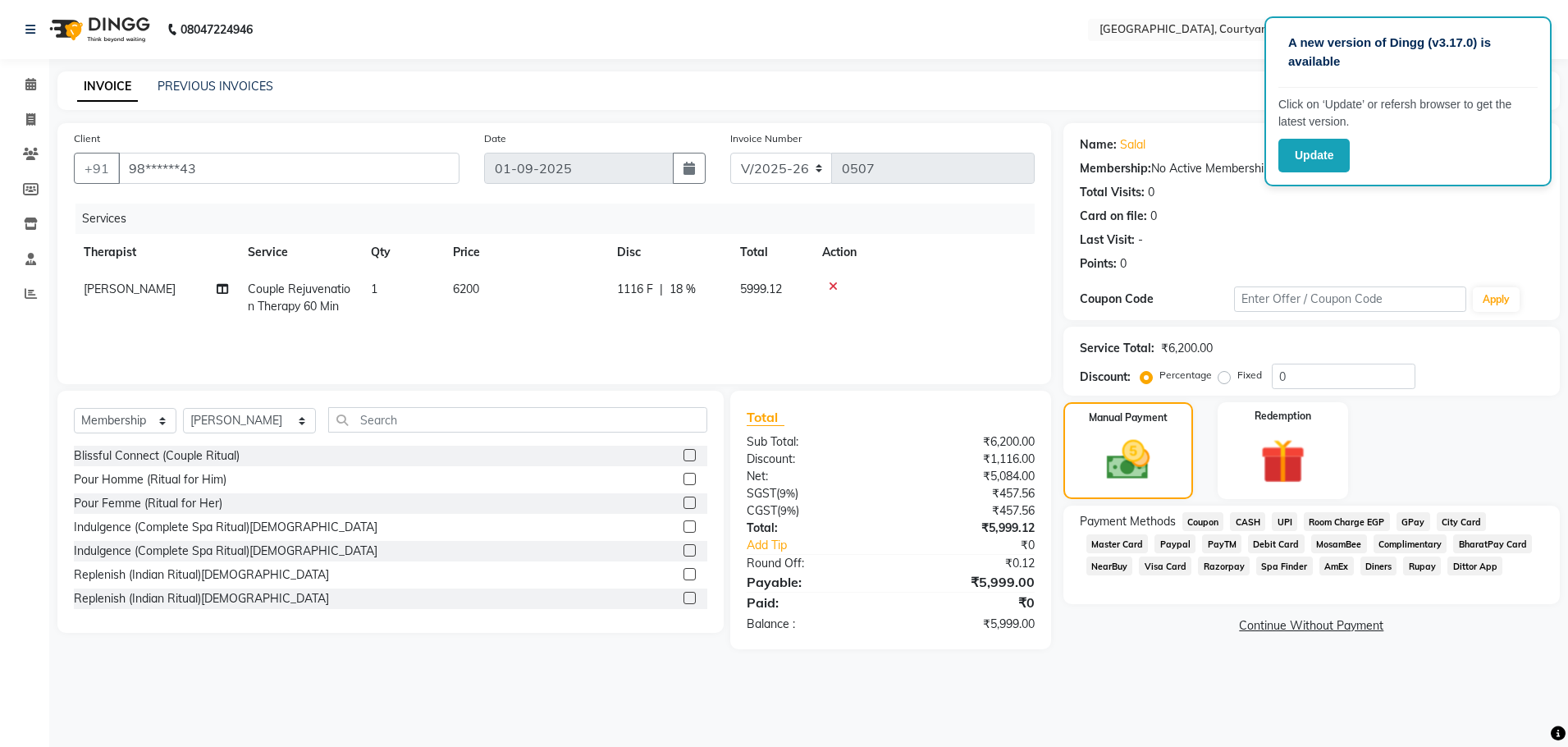
click at [1252, 526] on span "CASH" at bounding box center [1247, 521] width 35 height 19
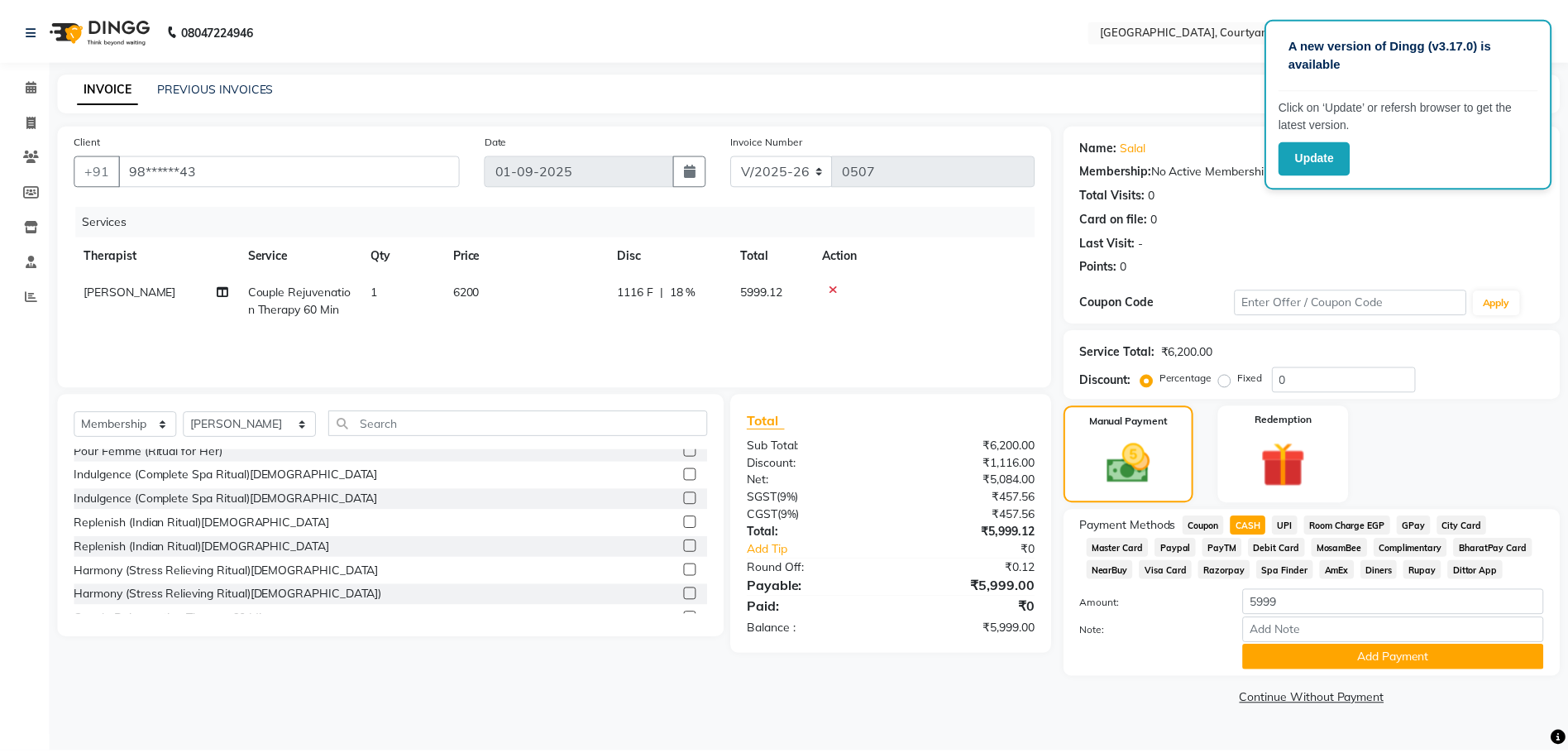
scroll to position [165, 0]
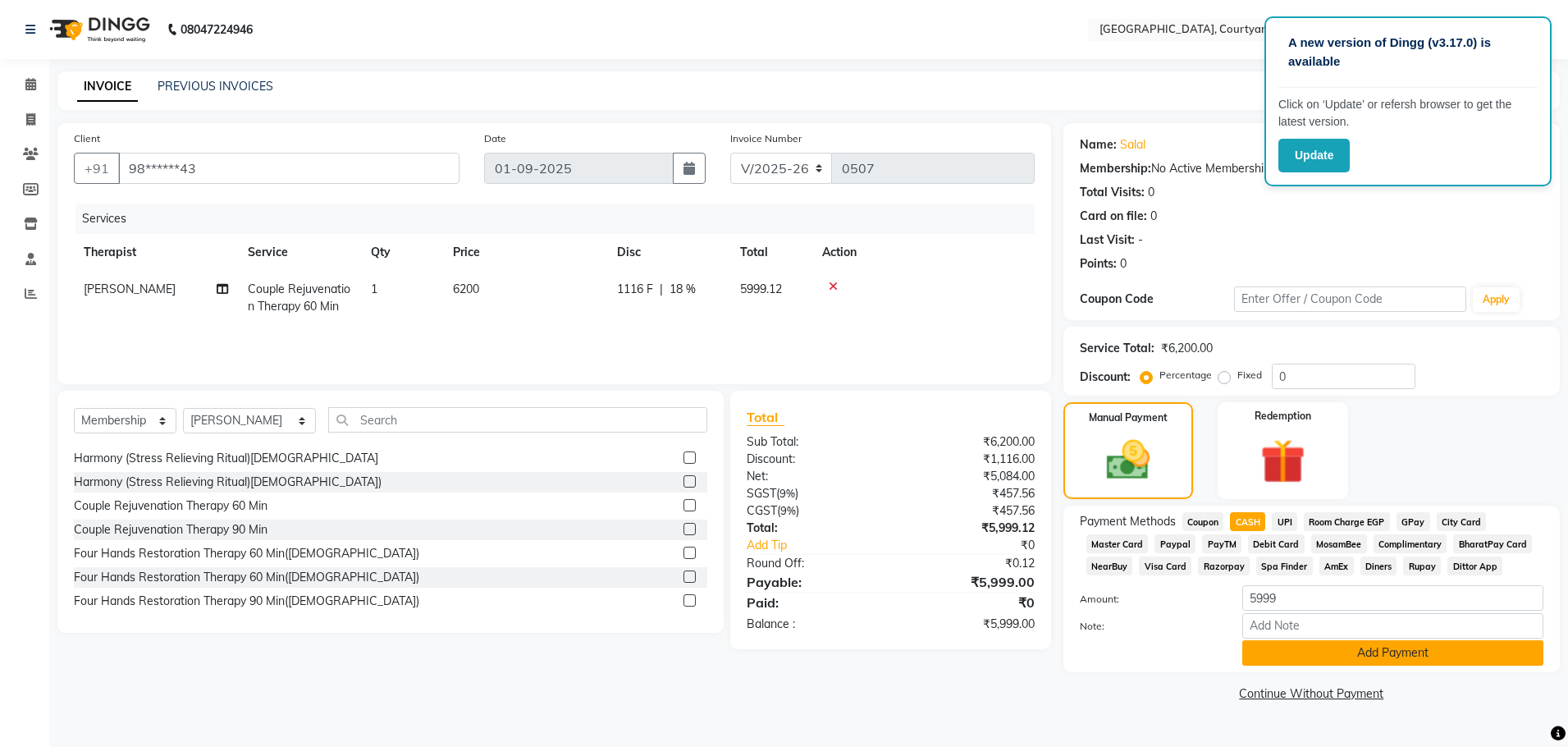
click at [1349, 653] on button "Add Payment" at bounding box center [1392, 652] width 301 height 25
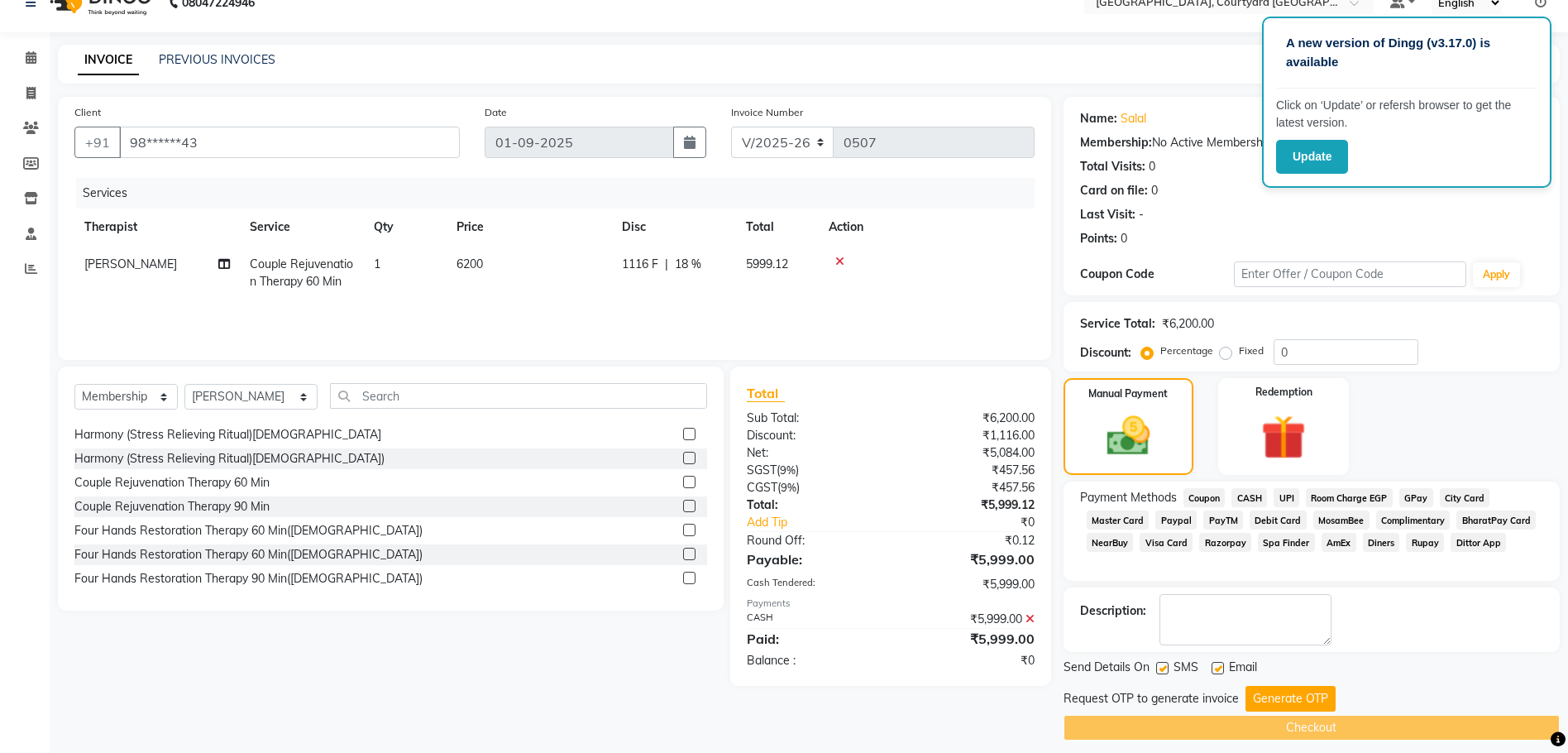
scroll to position [39, 0]
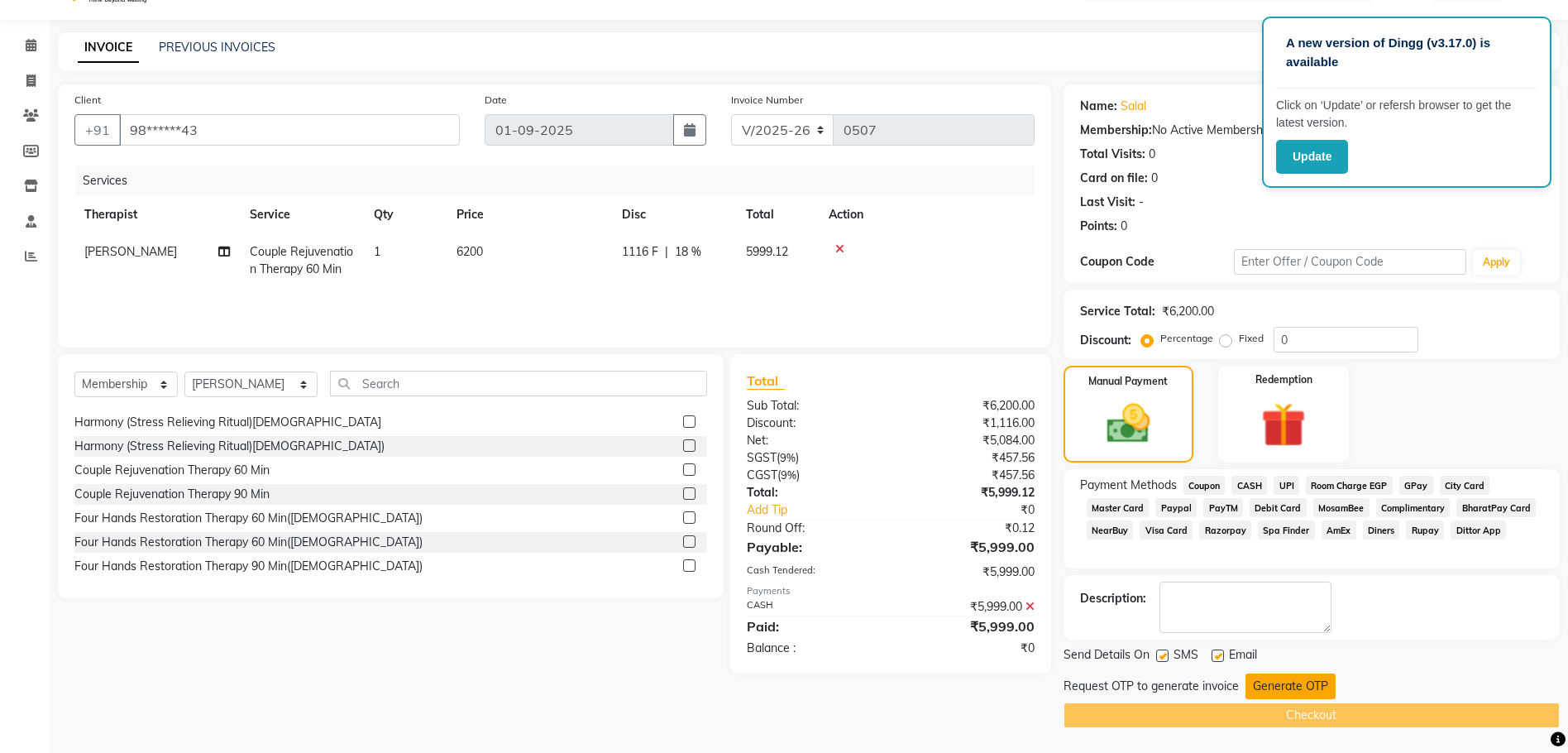
click at [1274, 692] on button "Generate OTP" at bounding box center [1290, 686] width 90 height 26
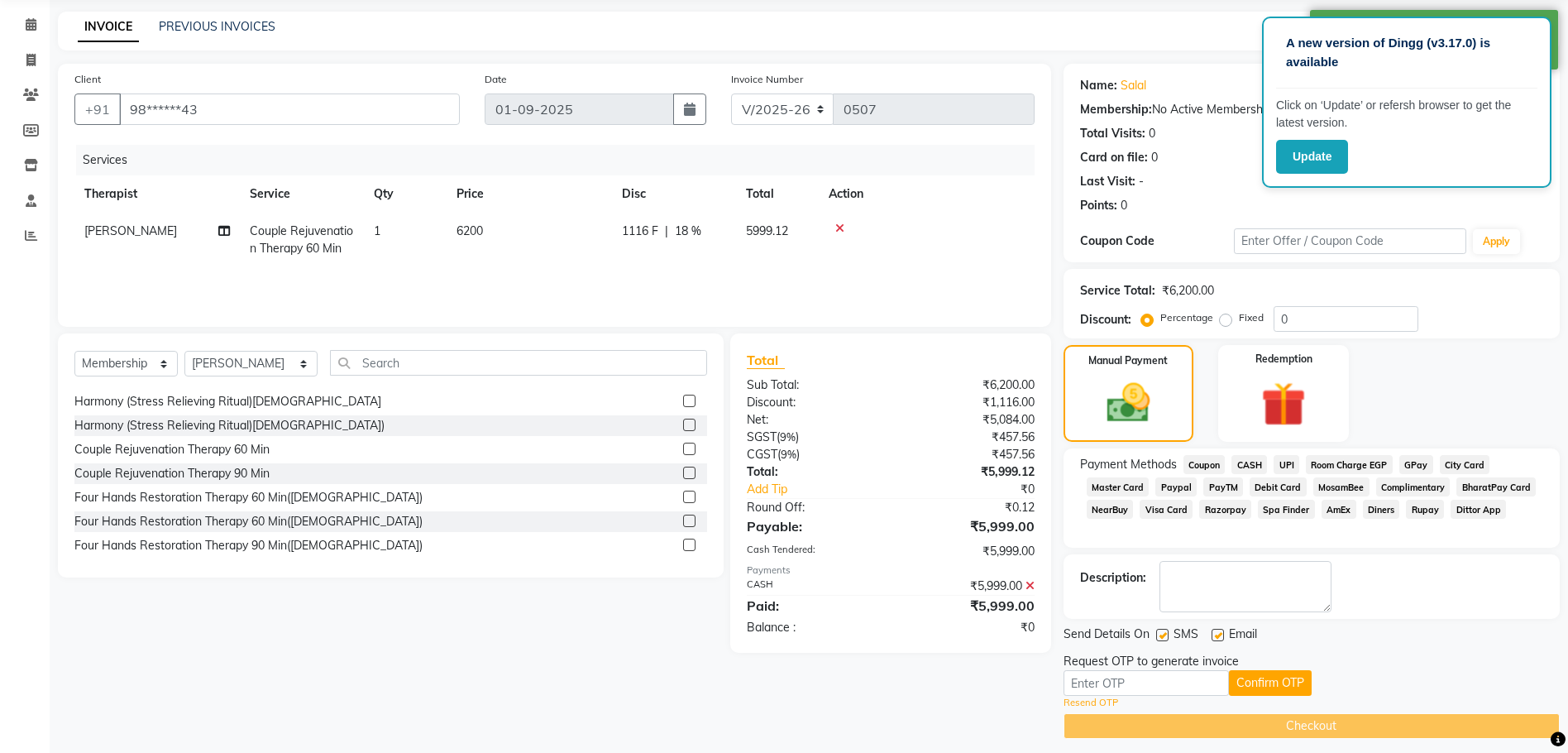
scroll to position [71, 0]
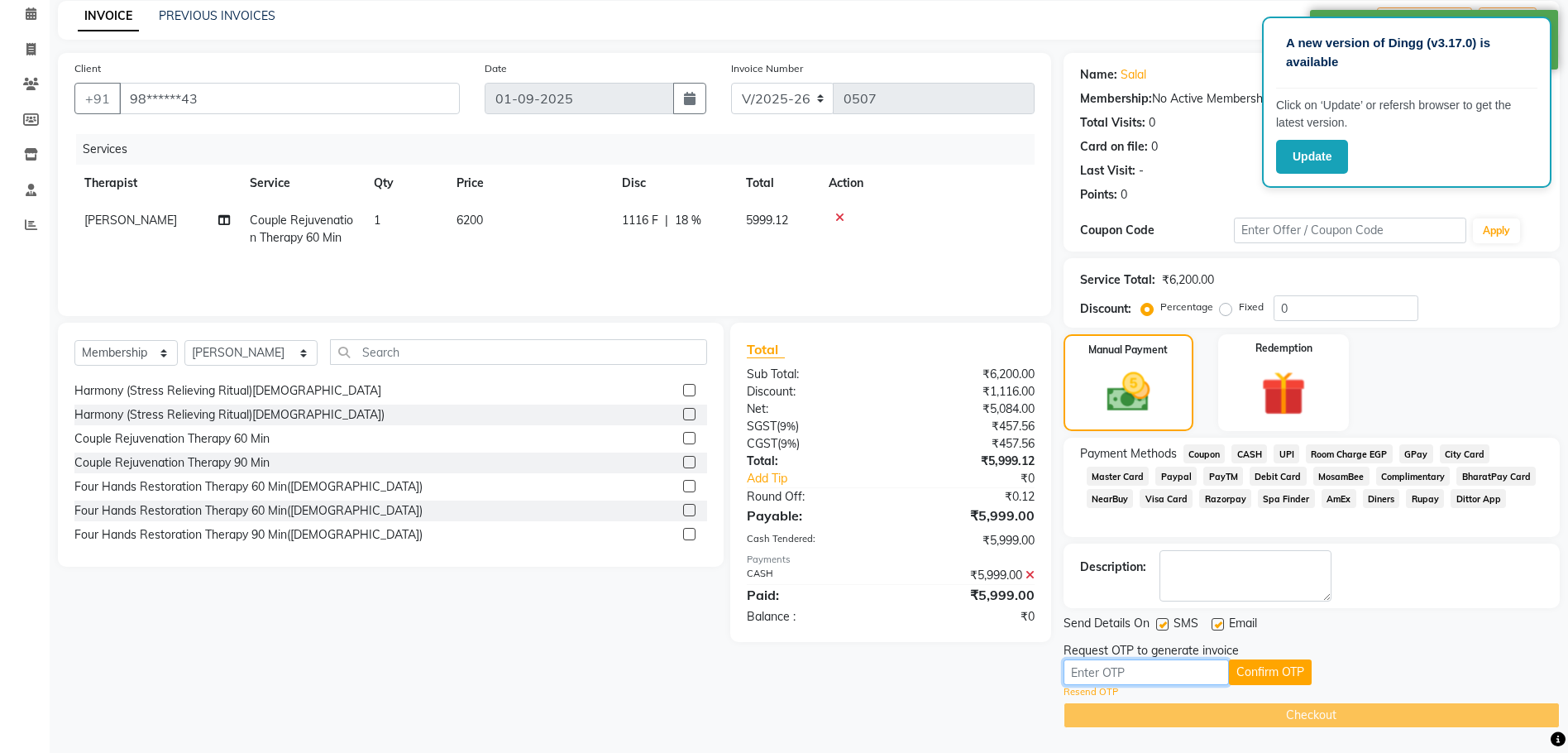
click at [1124, 675] on input "text" at bounding box center [1146, 672] width 165 height 26
type input "6123"
click at [1275, 676] on button "Confirm OTP" at bounding box center [1269, 672] width 83 height 26
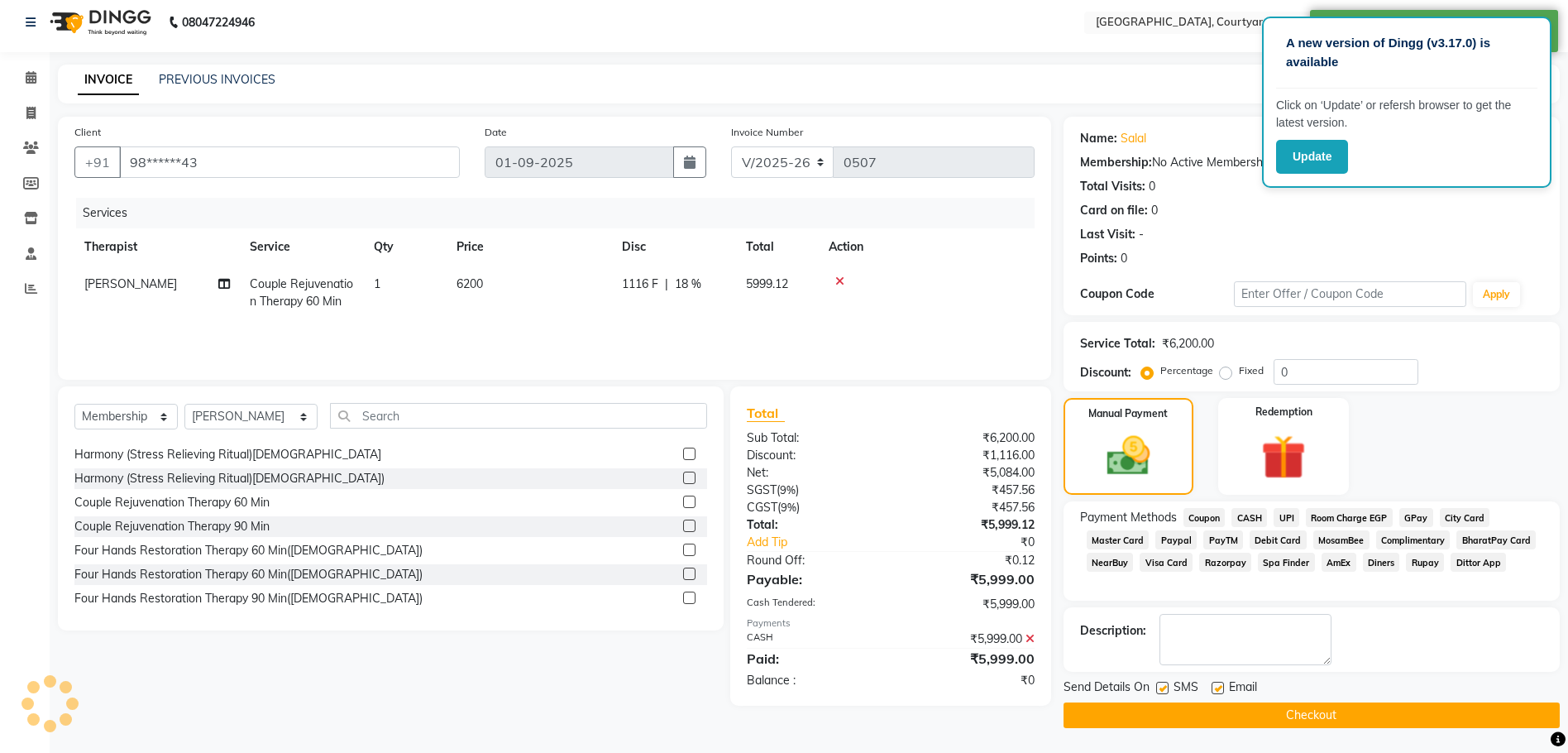
scroll to position [8, 0]
click at [1283, 718] on button "Checkout" at bounding box center [1311, 715] width 496 height 26
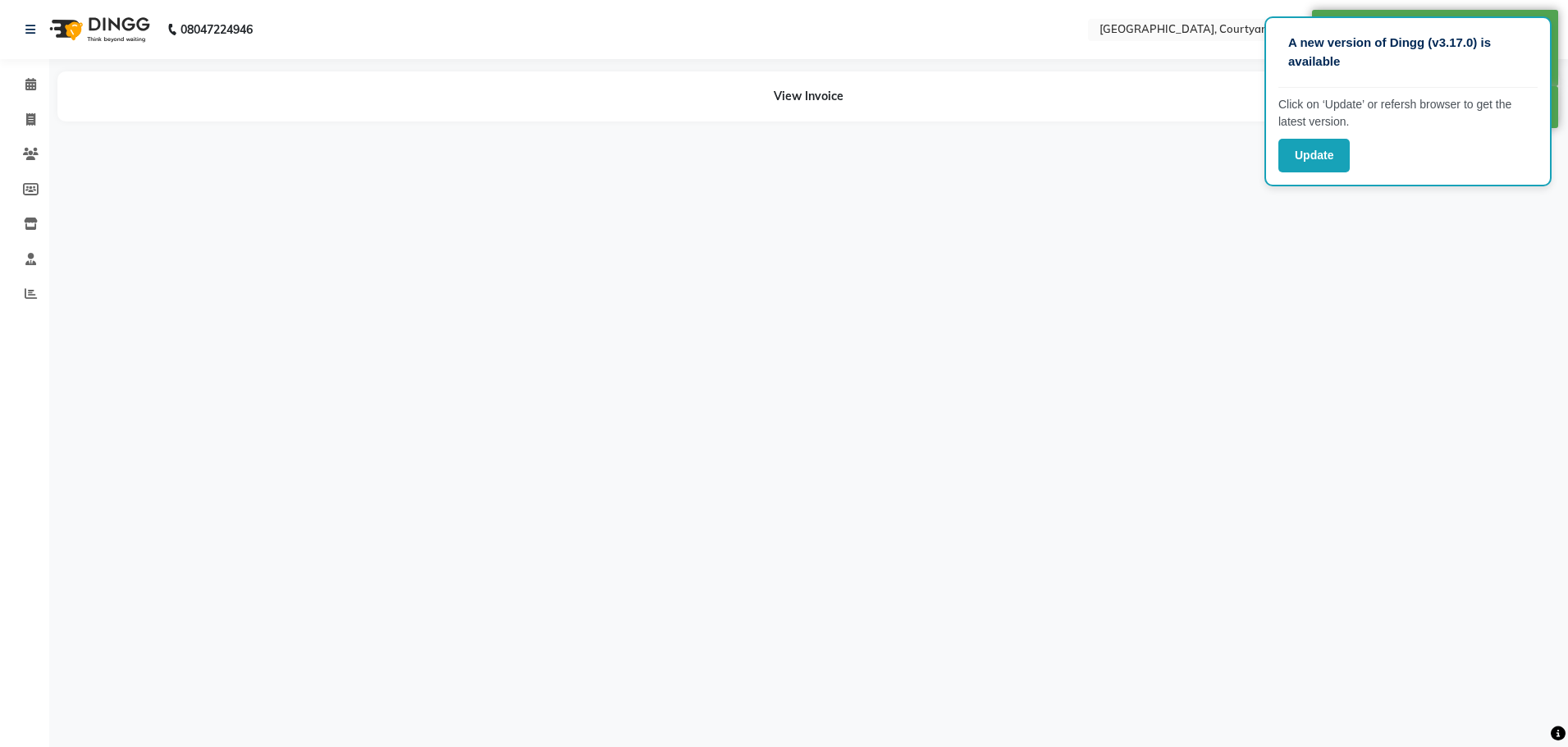
select select "70579"
select select "70582"
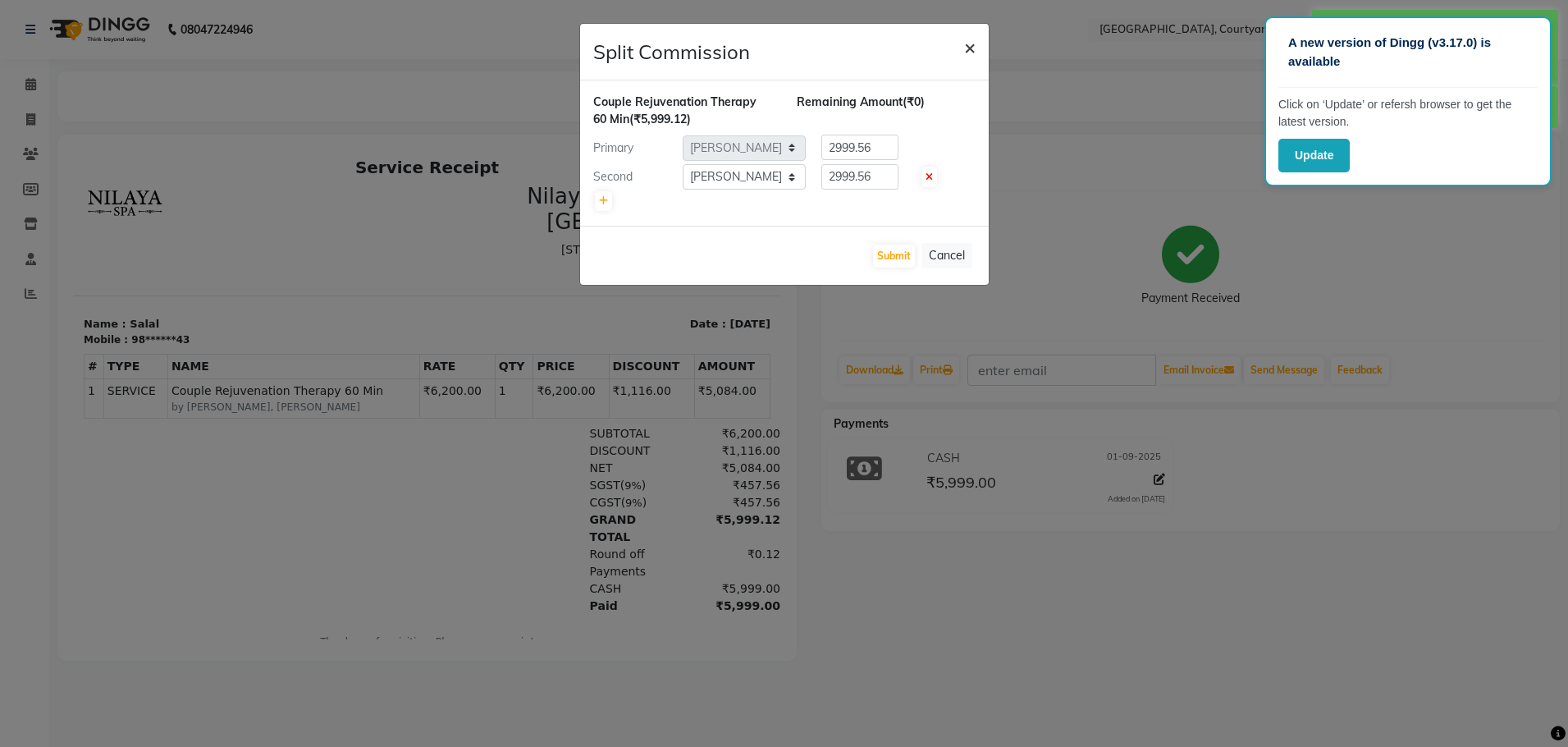
click at [964, 49] on span "×" at bounding box center [970, 46] width 12 height 24
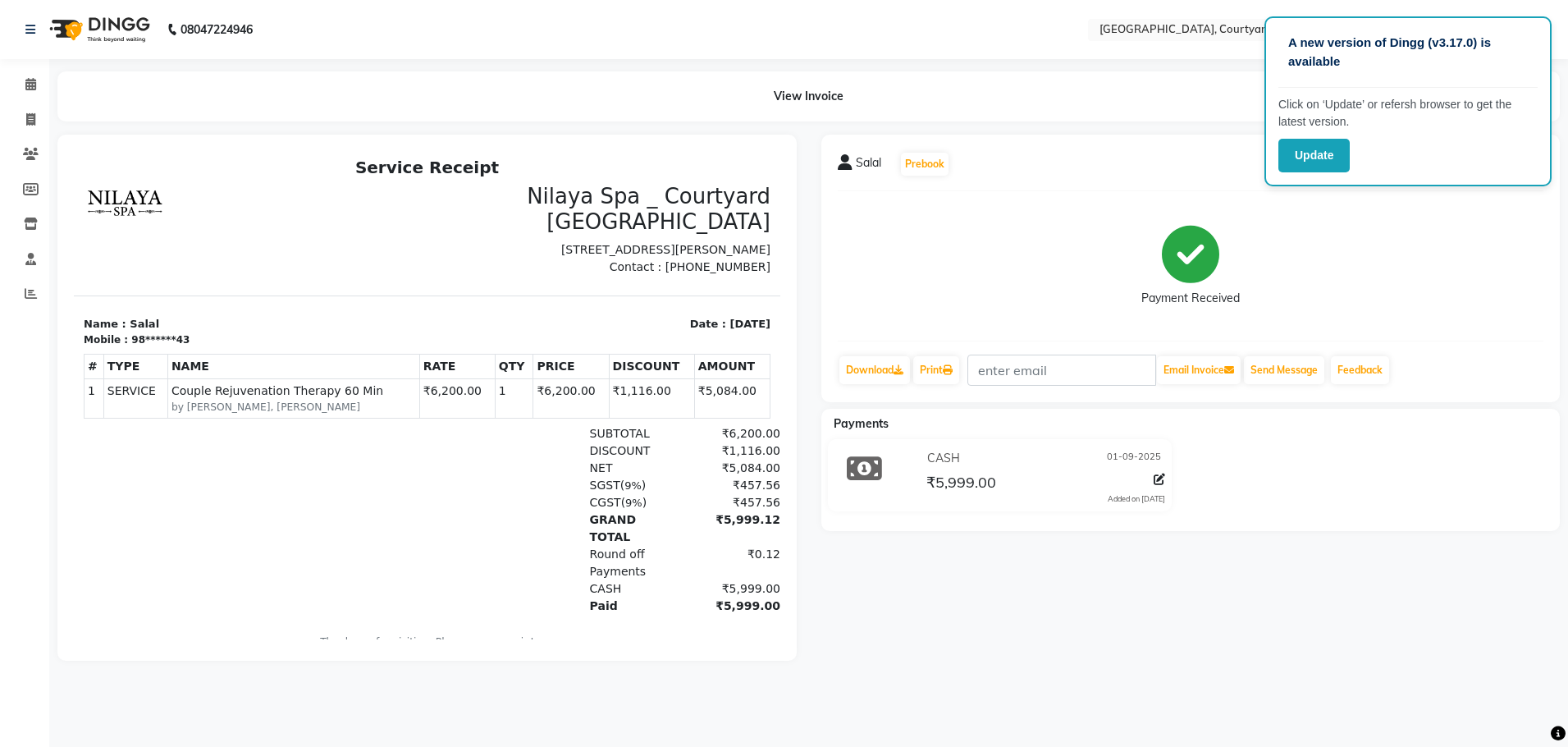
select select "7754"
select select "service"
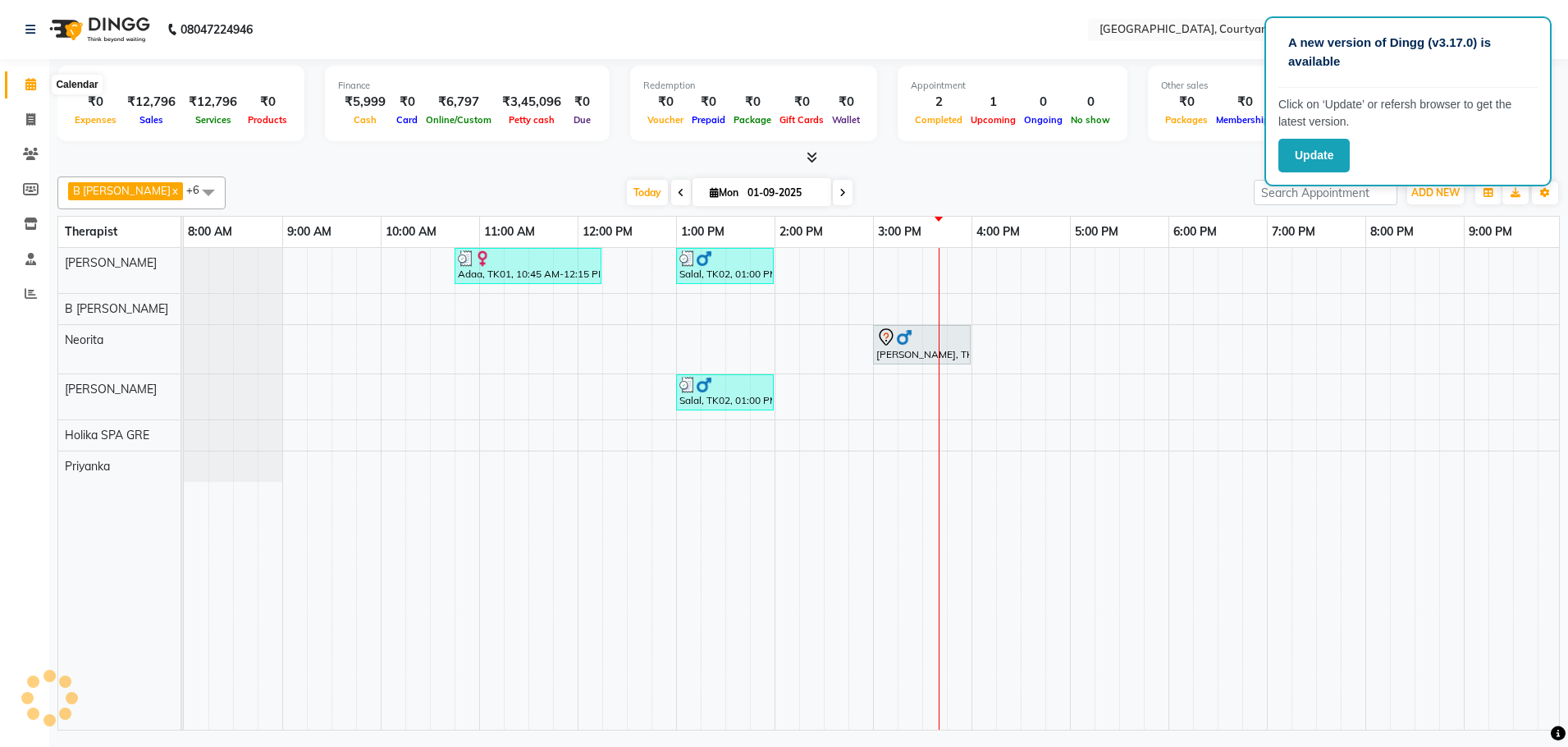
click at [34, 90] on icon at bounding box center [30, 84] width 11 height 13
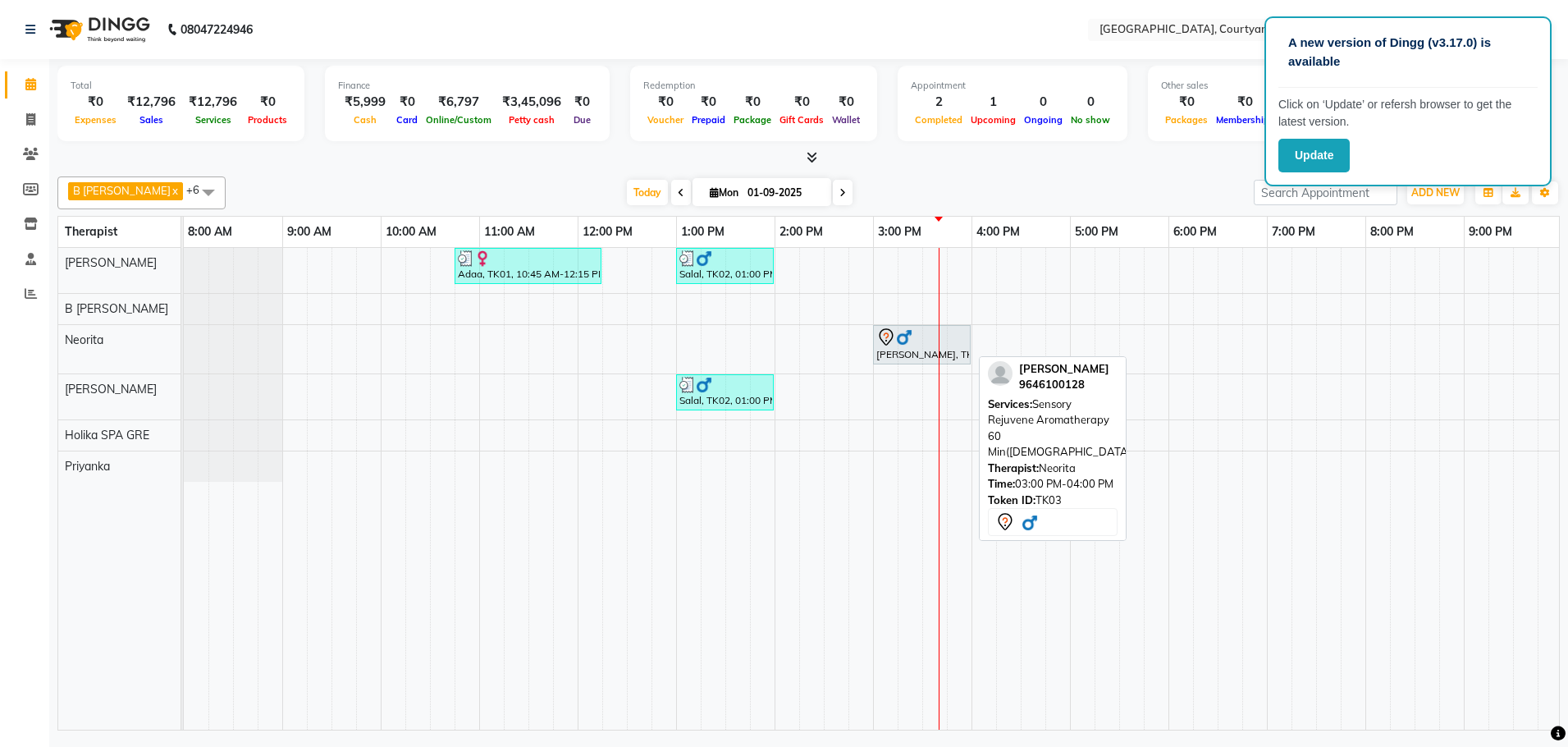
click at [902, 343] on img at bounding box center [904, 336] width 17 height 17
select select "7"
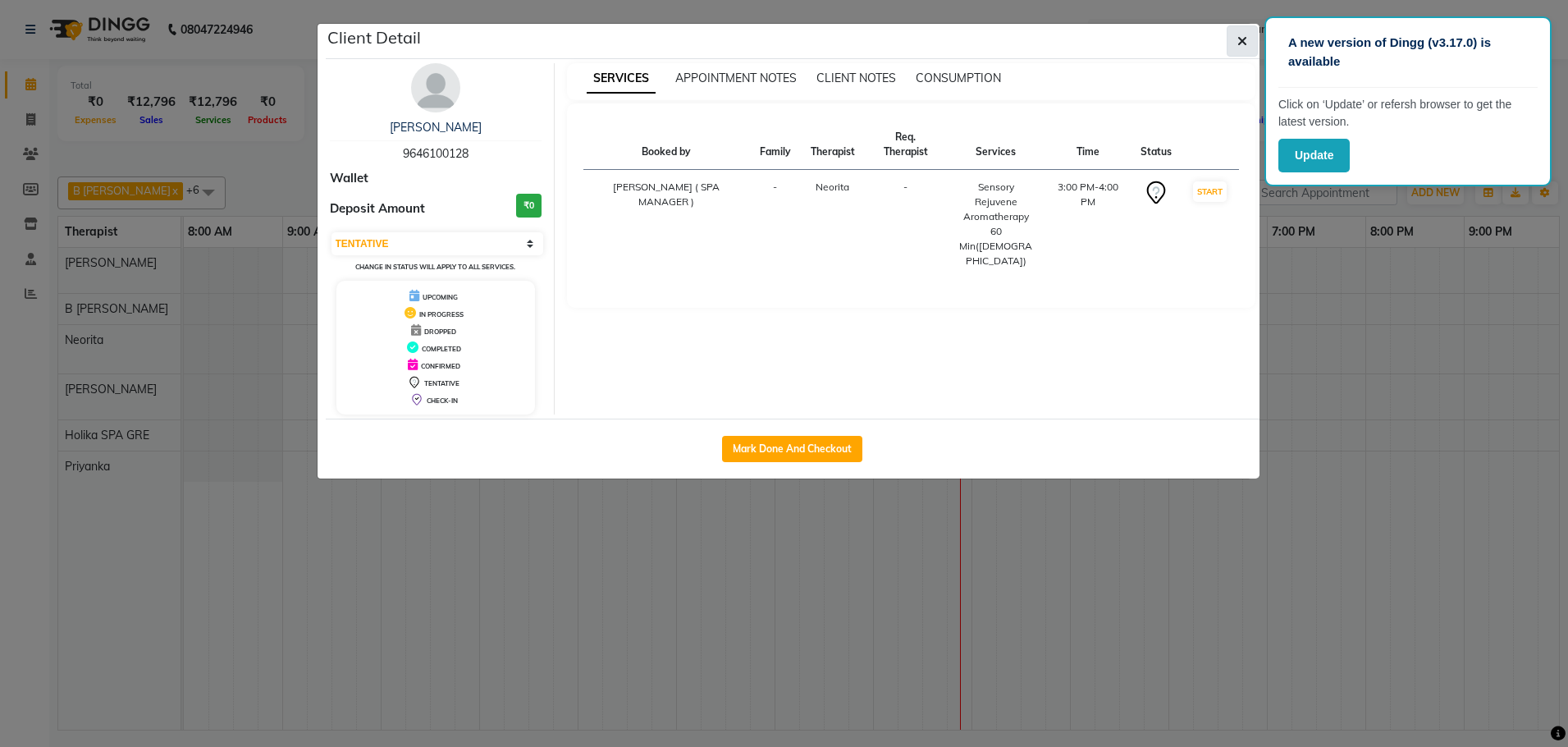
click at [1240, 39] on icon "button" at bounding box center [1242, 40] width 10 height 13
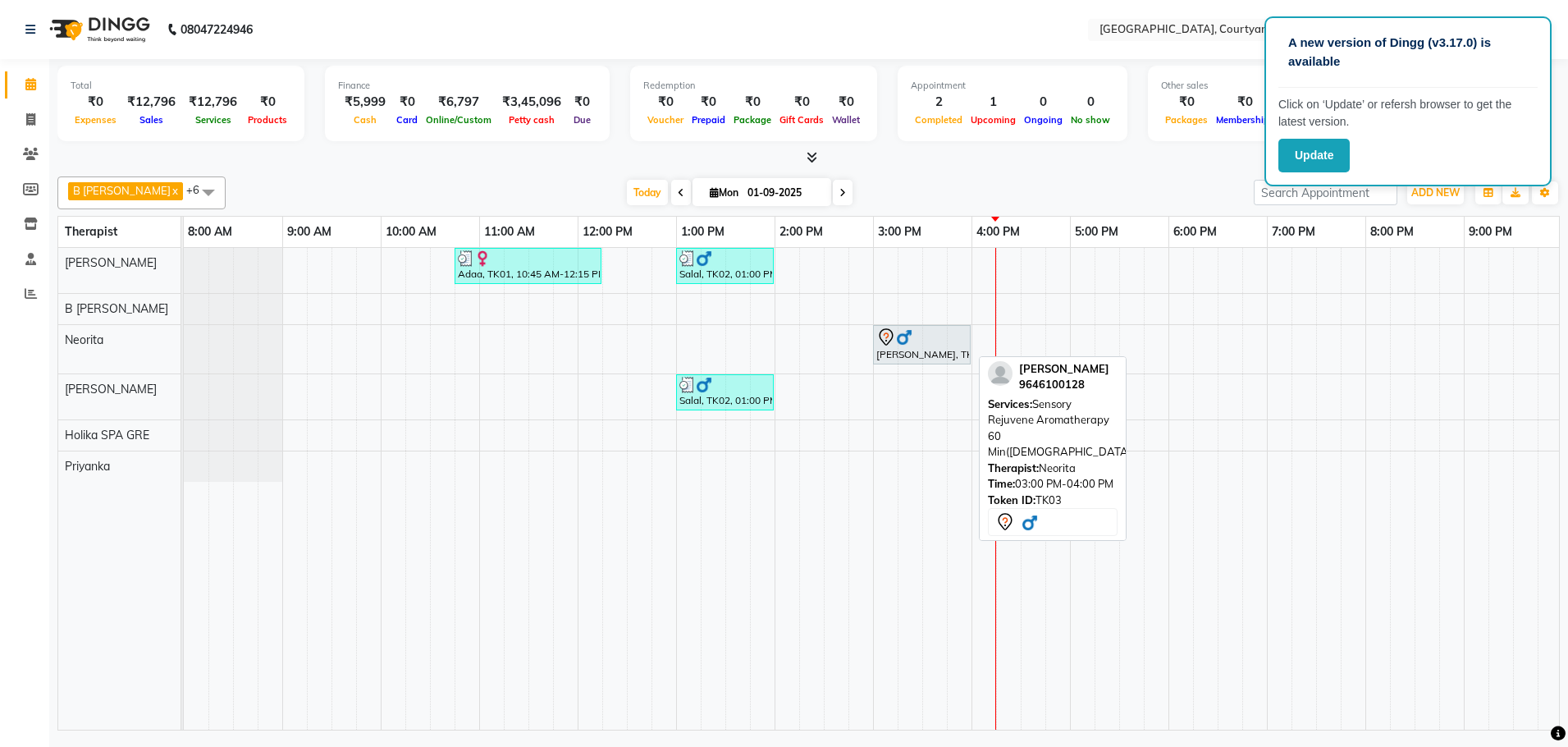
click at [934, 334] on div at bounding box center [921, 337] width 91 height 20
select select "7"
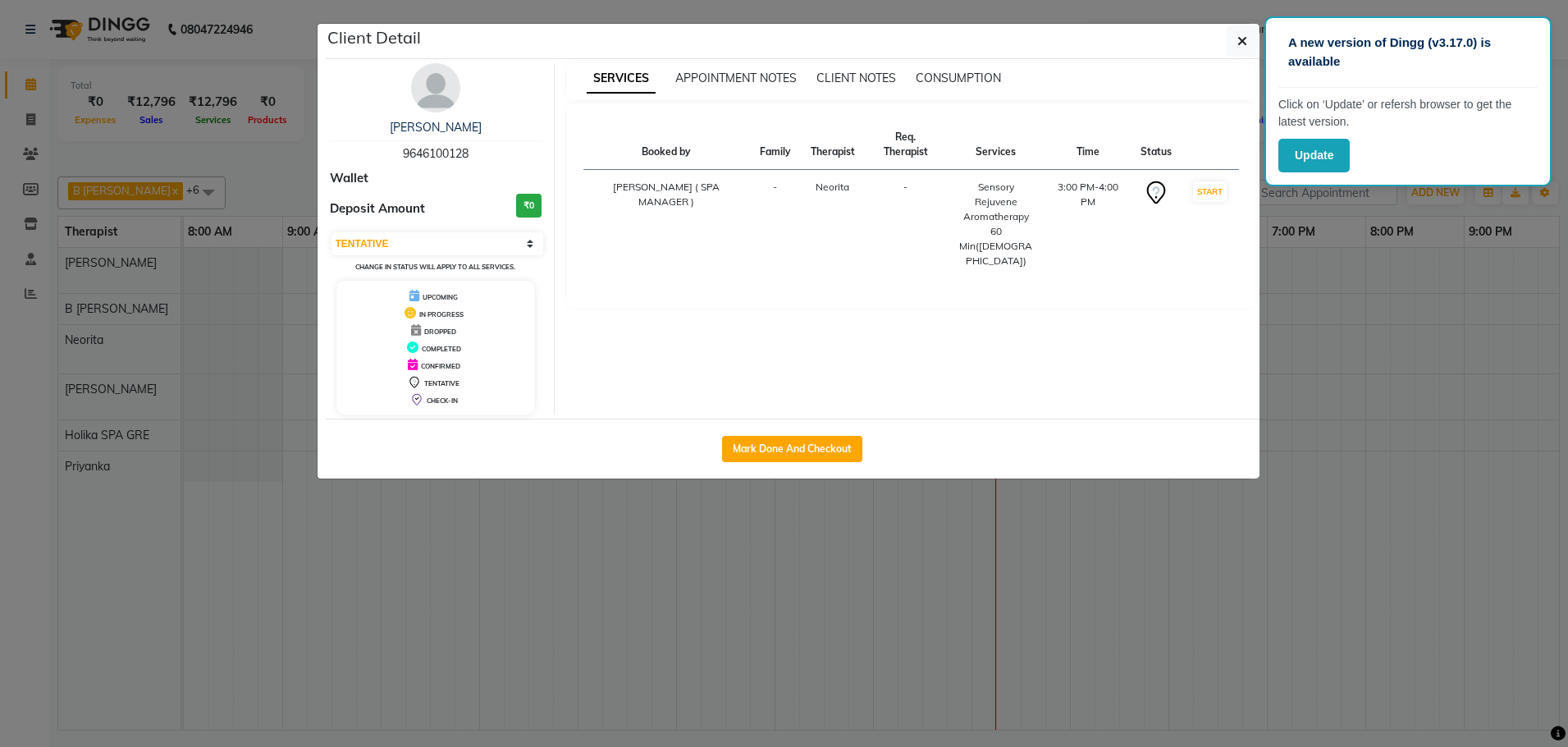
click at [804, 434] on div "Mark Done And Checkout" at bounding box center [793, 448] width 934 height 59
click at [800, 443] on button "Mark Done And Checkout" at bounding box center [793, 449] width 140 height 26
select select "service"
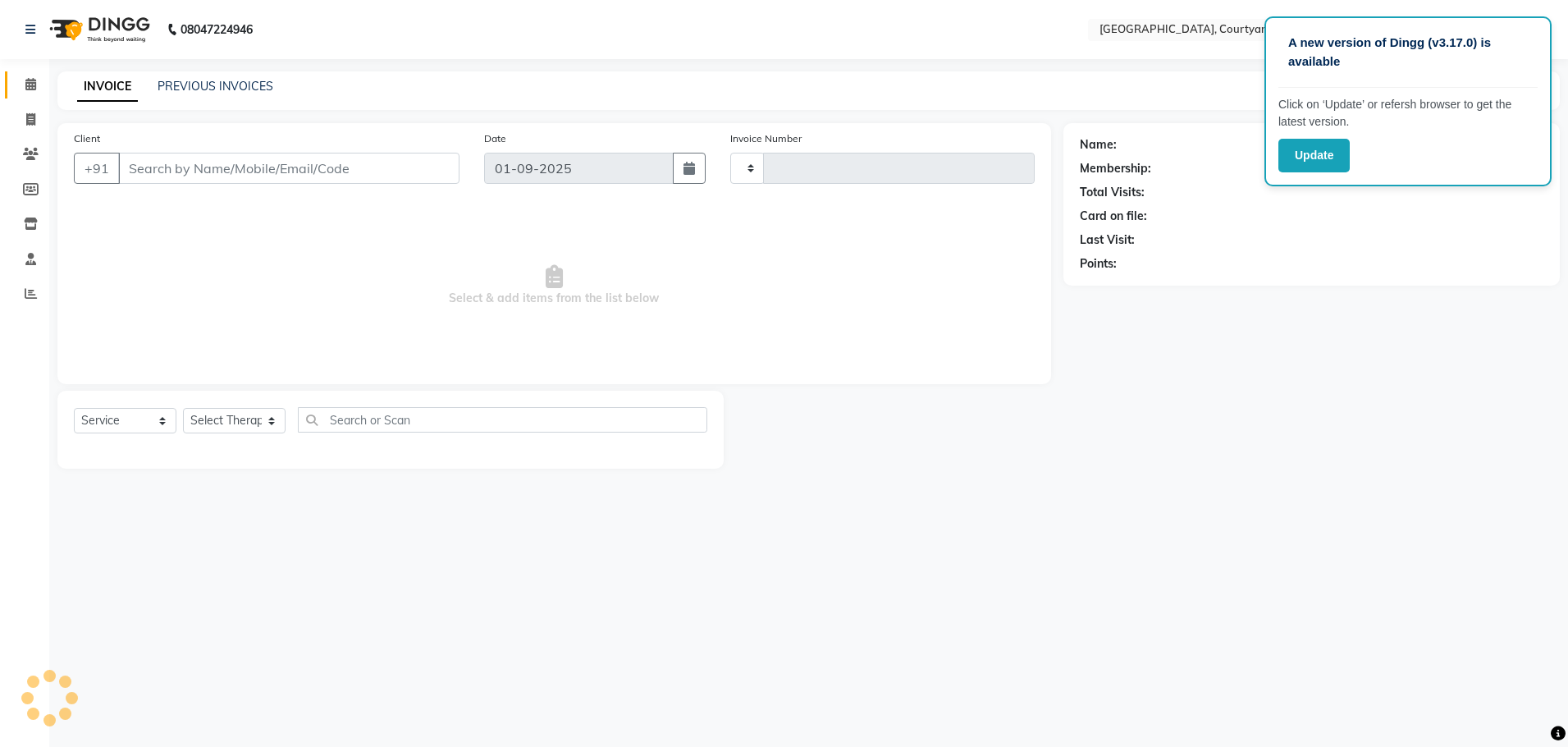
type input "0508"
select select "7754"
select select "membership"
type input "96******28"
select select "70581"
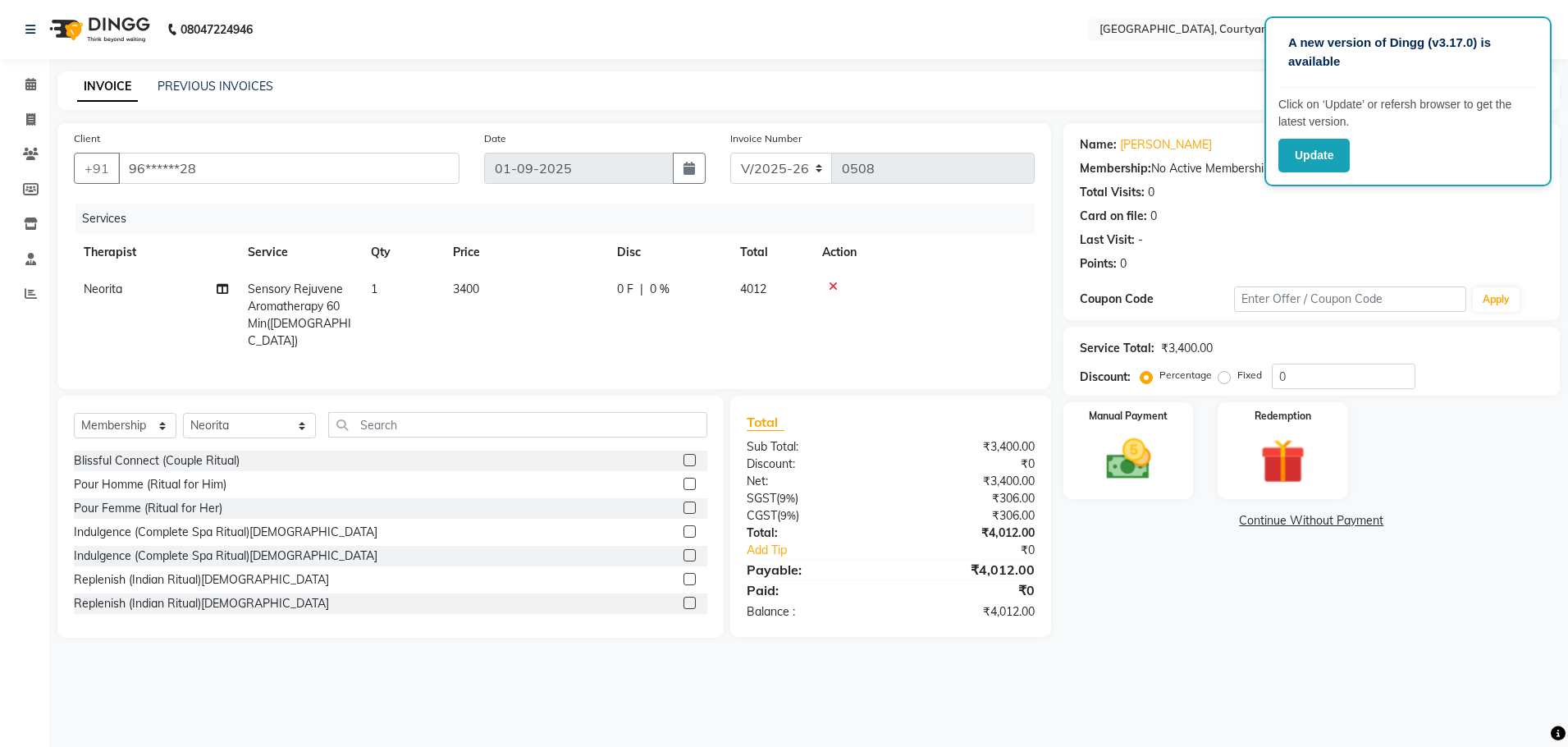
click at [659, 288] on span "0 %" at bounding box center [659, 290] width 20 height 18
select select "70581"
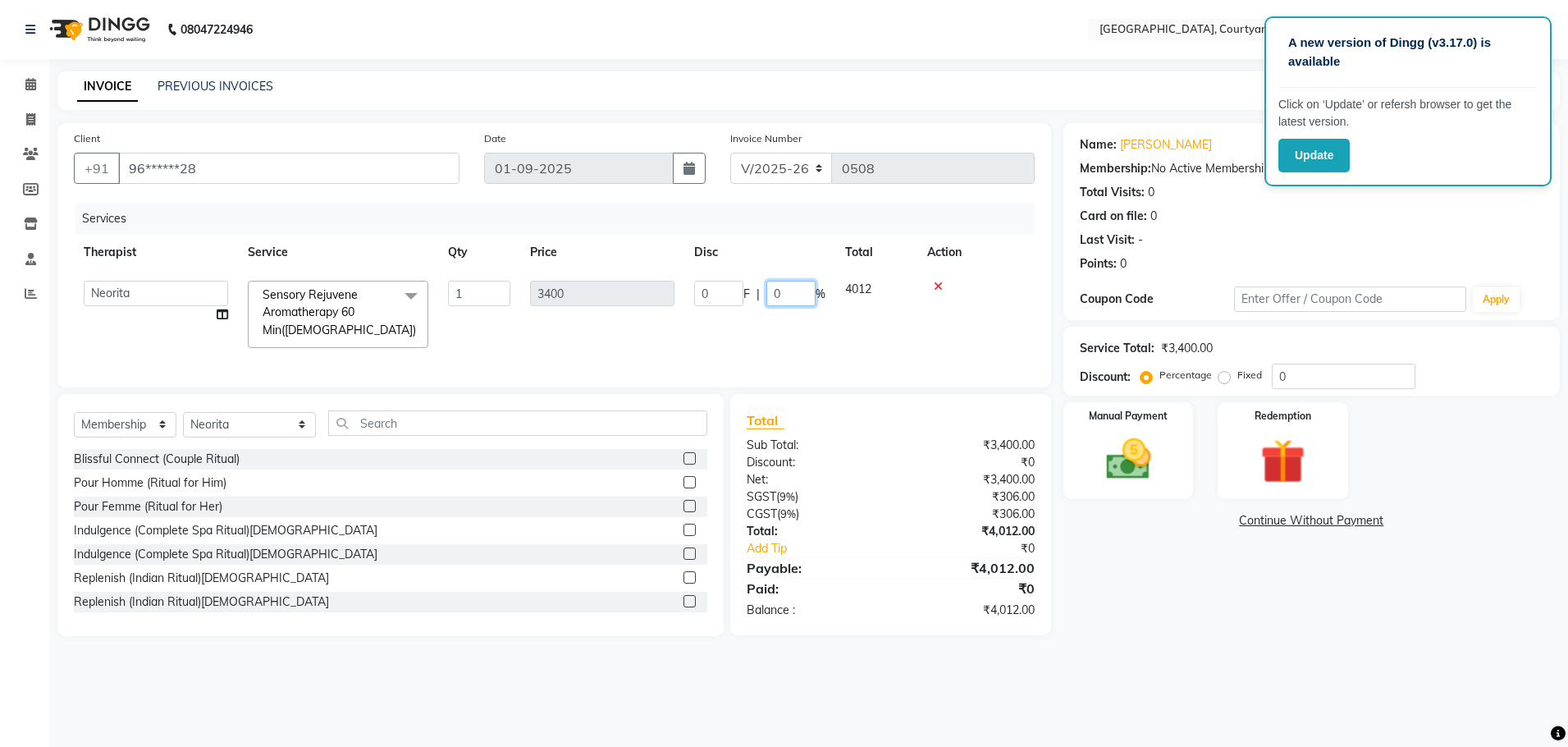
click at [795, 296] on input "0" at bounding box center [791, 294] width 49 height 25
type input "20"
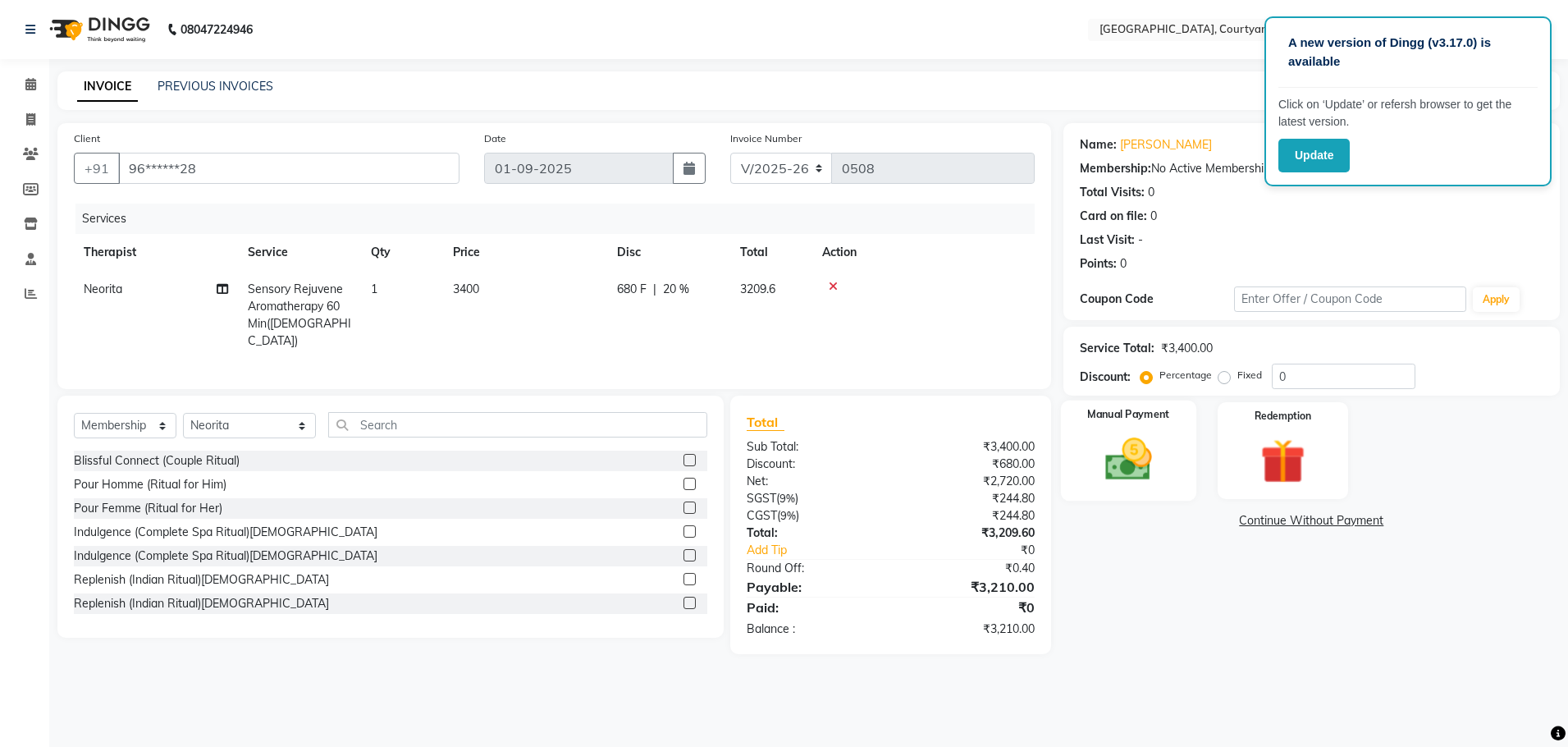
click at [1140, 462] on img at bounding box center [1128, 459] width 76 height 55
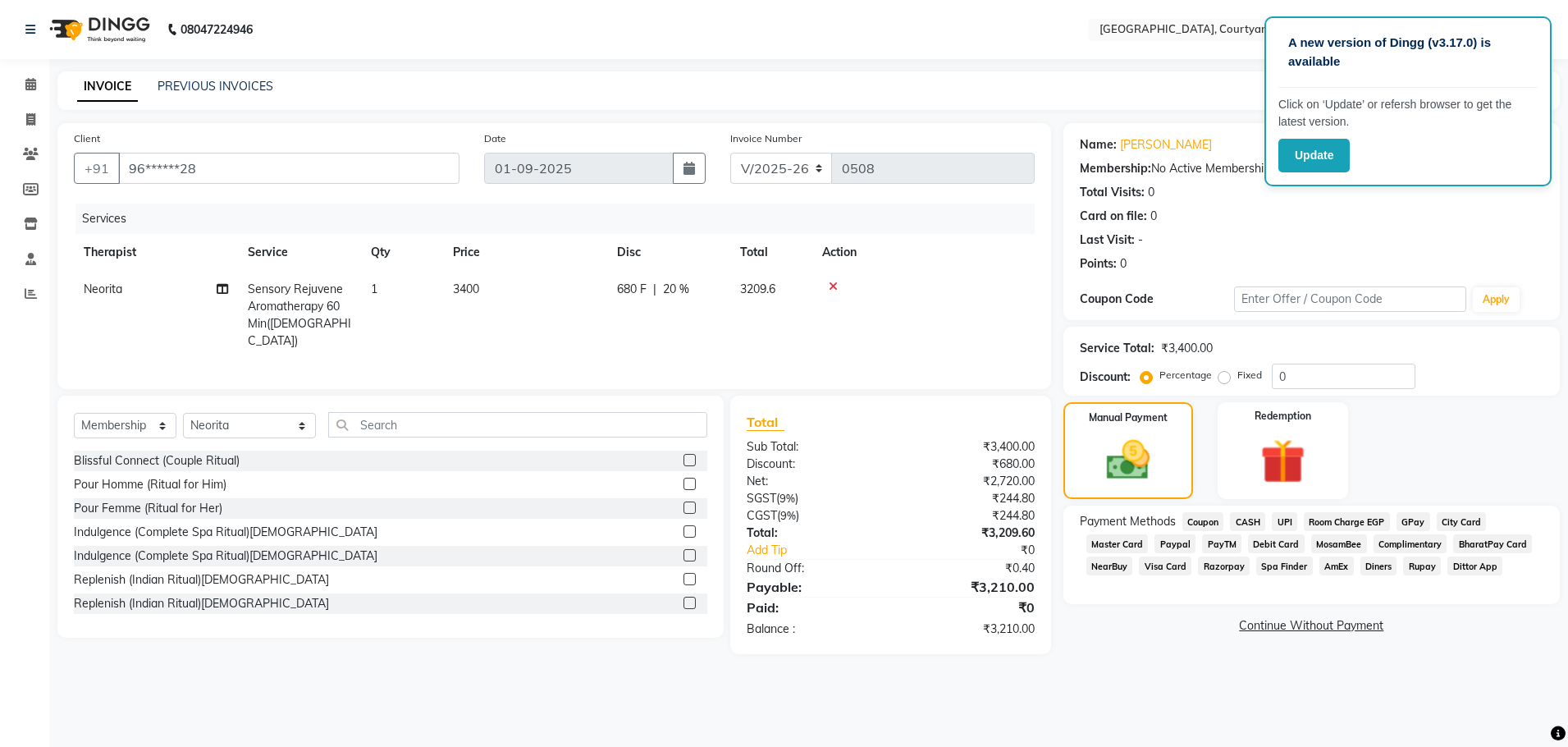
click at [1242, 521] on span "CASH" at bounding box center [1247, 521] width 35 height 19
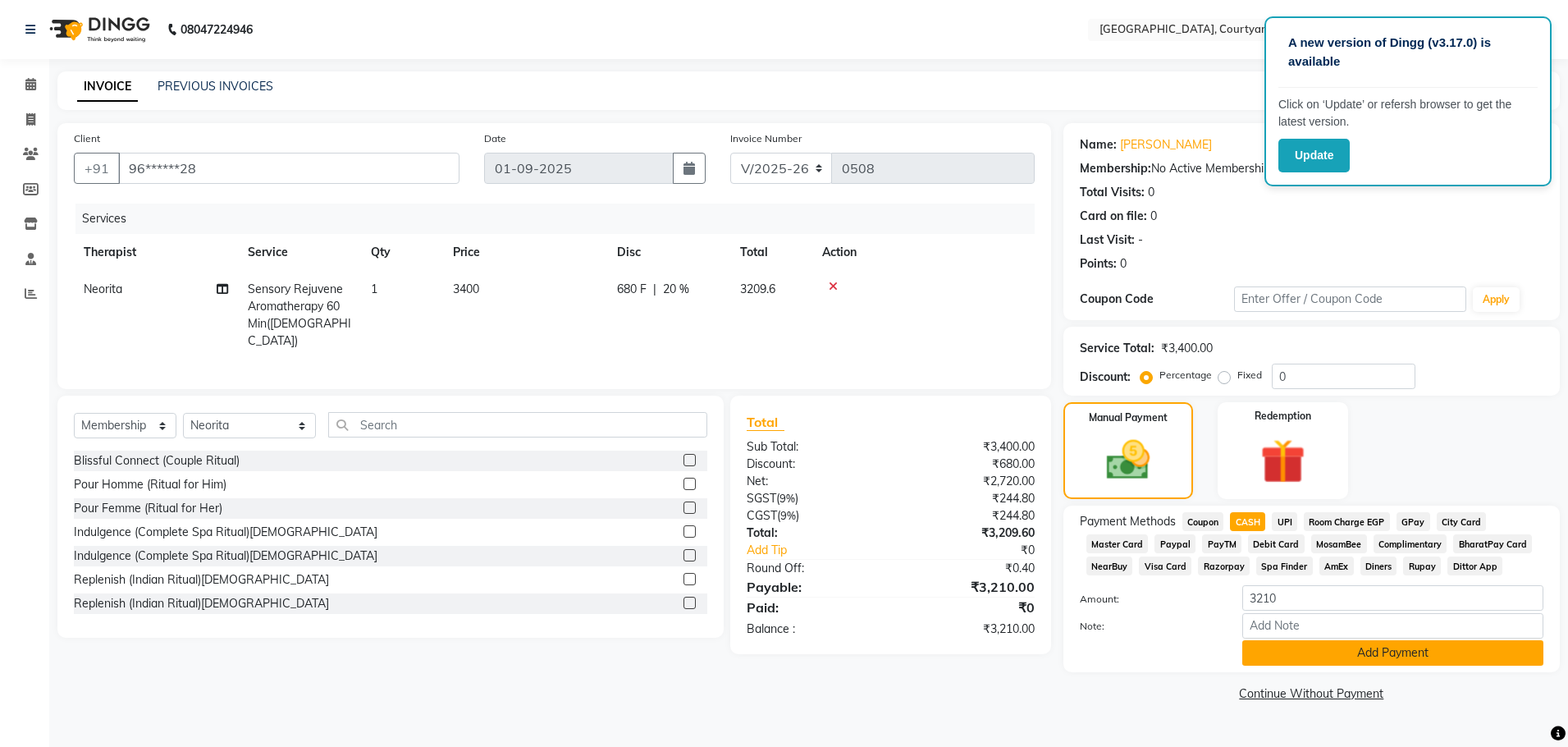
click at [1301, 649] on button "Add Payment" at bounding box center [1392, 652] width 301 height 25
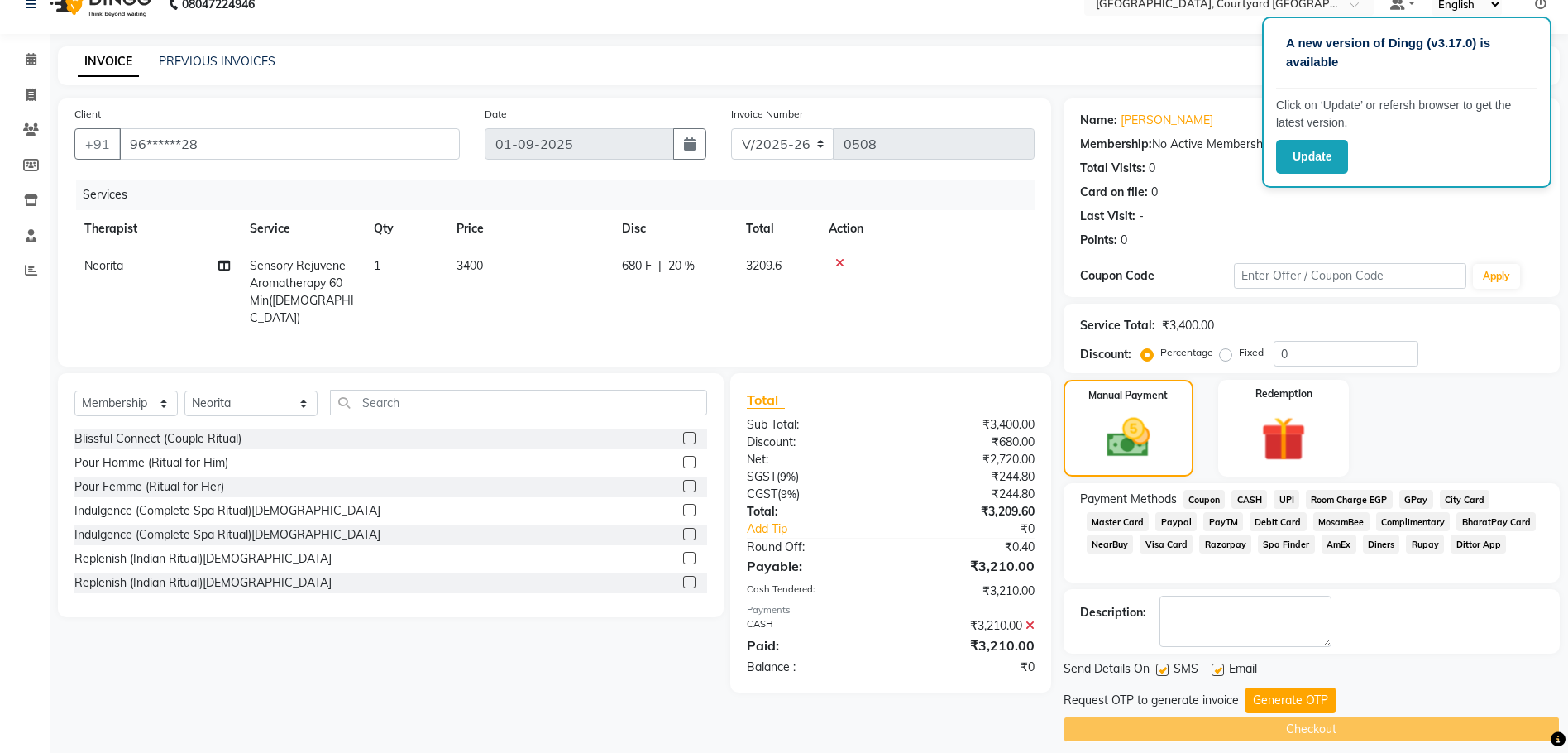
scroll to position [39, 0]
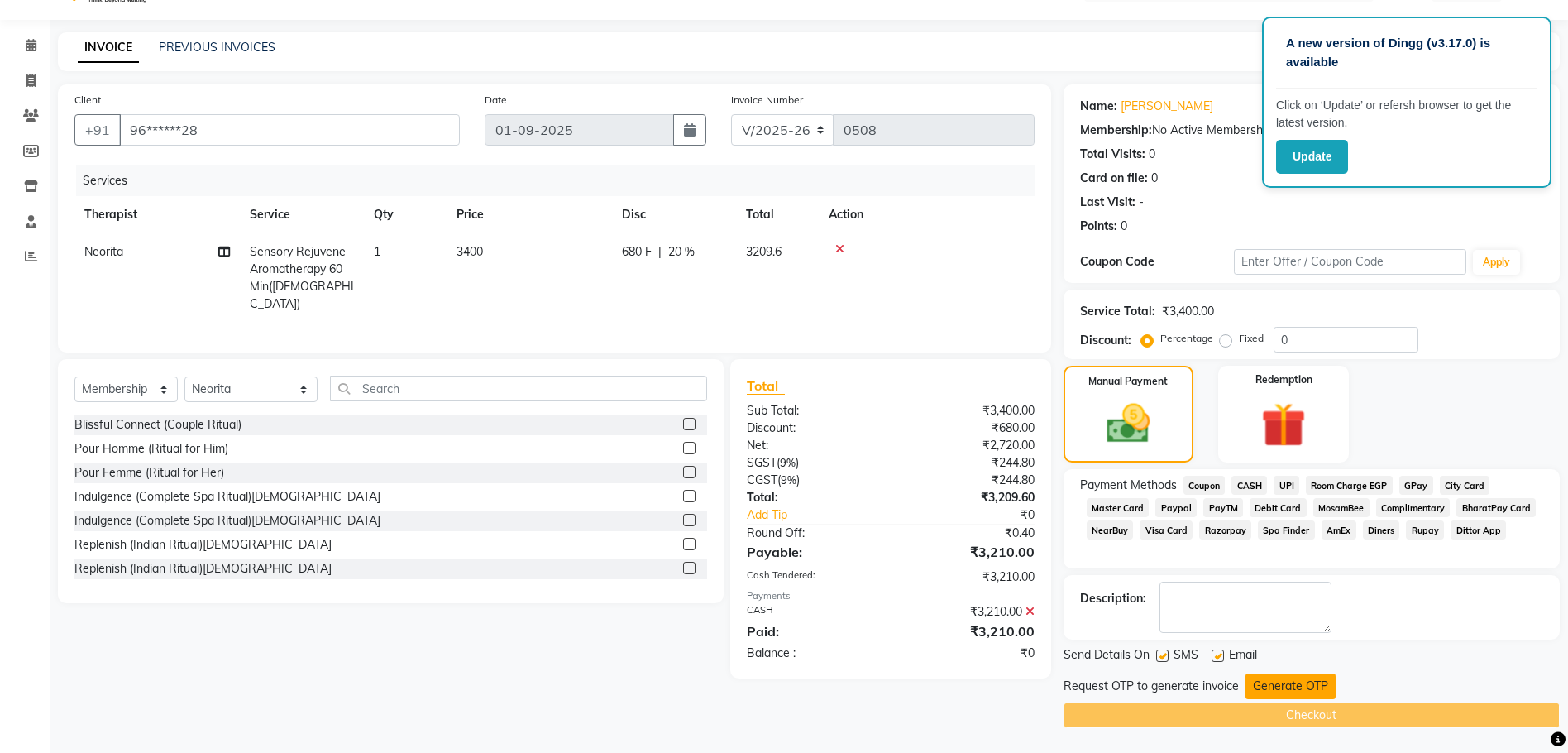
click at [1256, 686] on button "Generate OTP" at bounding box center [1290, 686] width 90 height 26
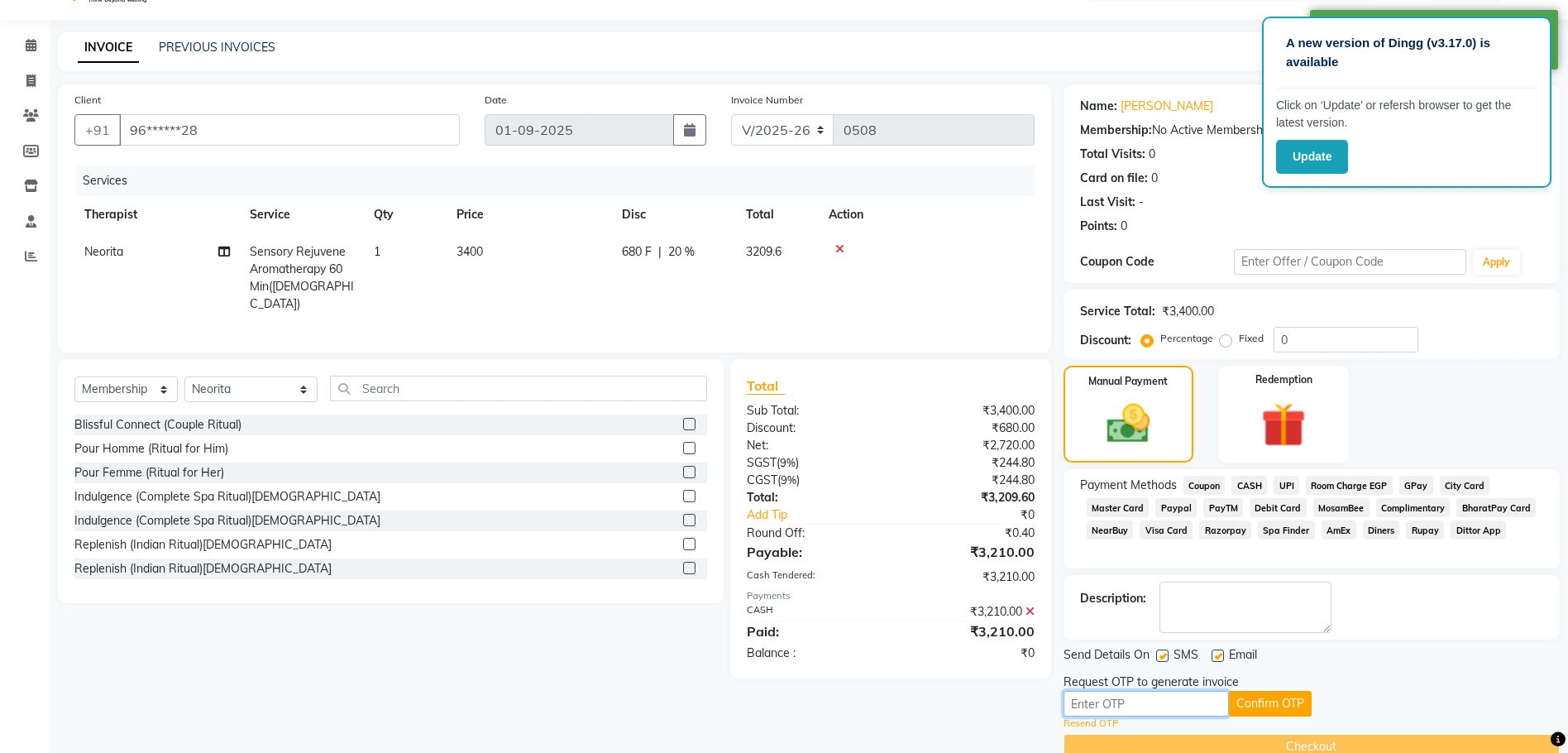
click at [1164, 707] on input "text" at bounding box center [1146, 704] width 165 height 26
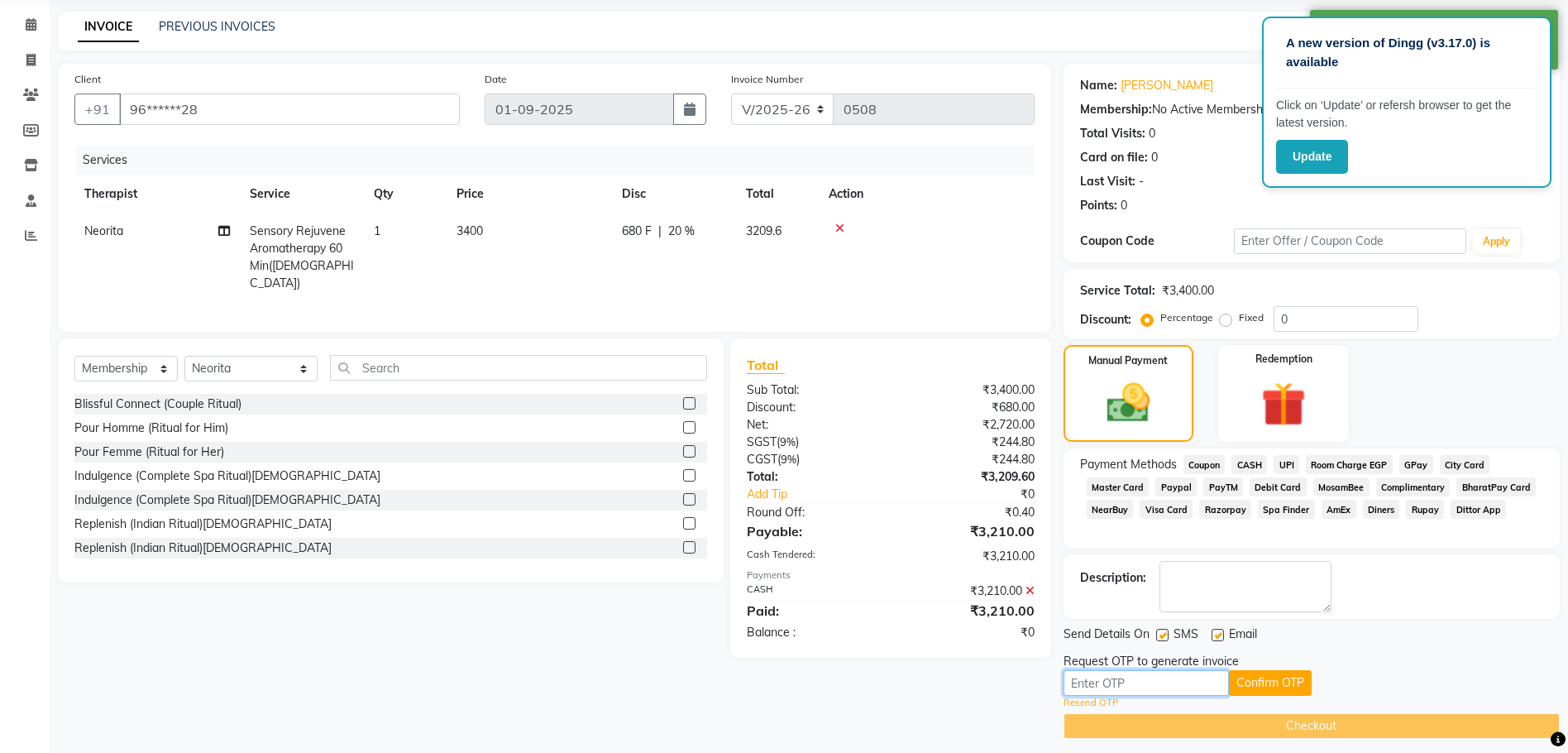
scroll to position [71, 0]
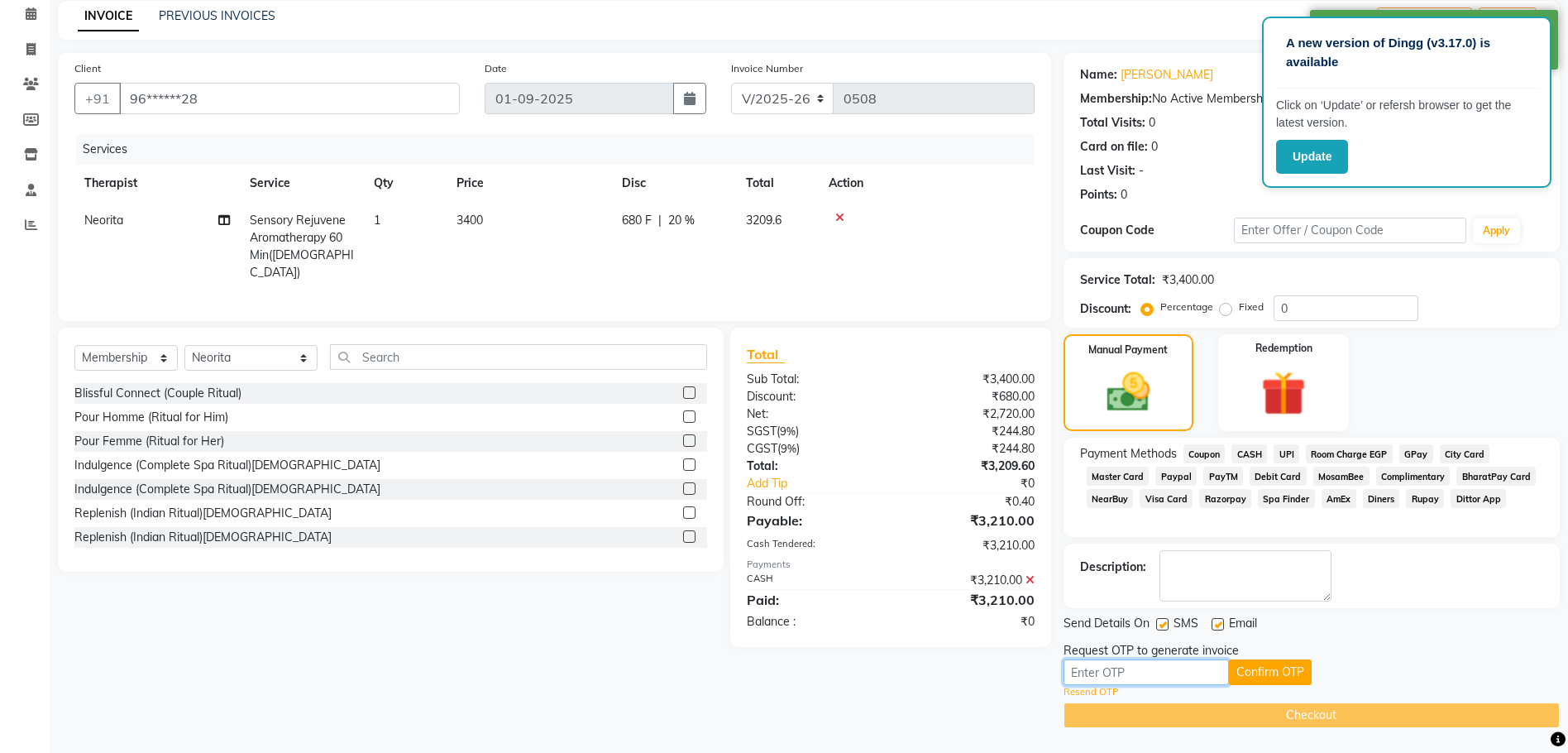
click at [1102, 675] on input "text" at bounding box center [1146, 672] width 165 height 26
type input "3634"
click at [1246, 666] on button "Confirm OTP" at bounding box center [1269, 672] width 83 height 26
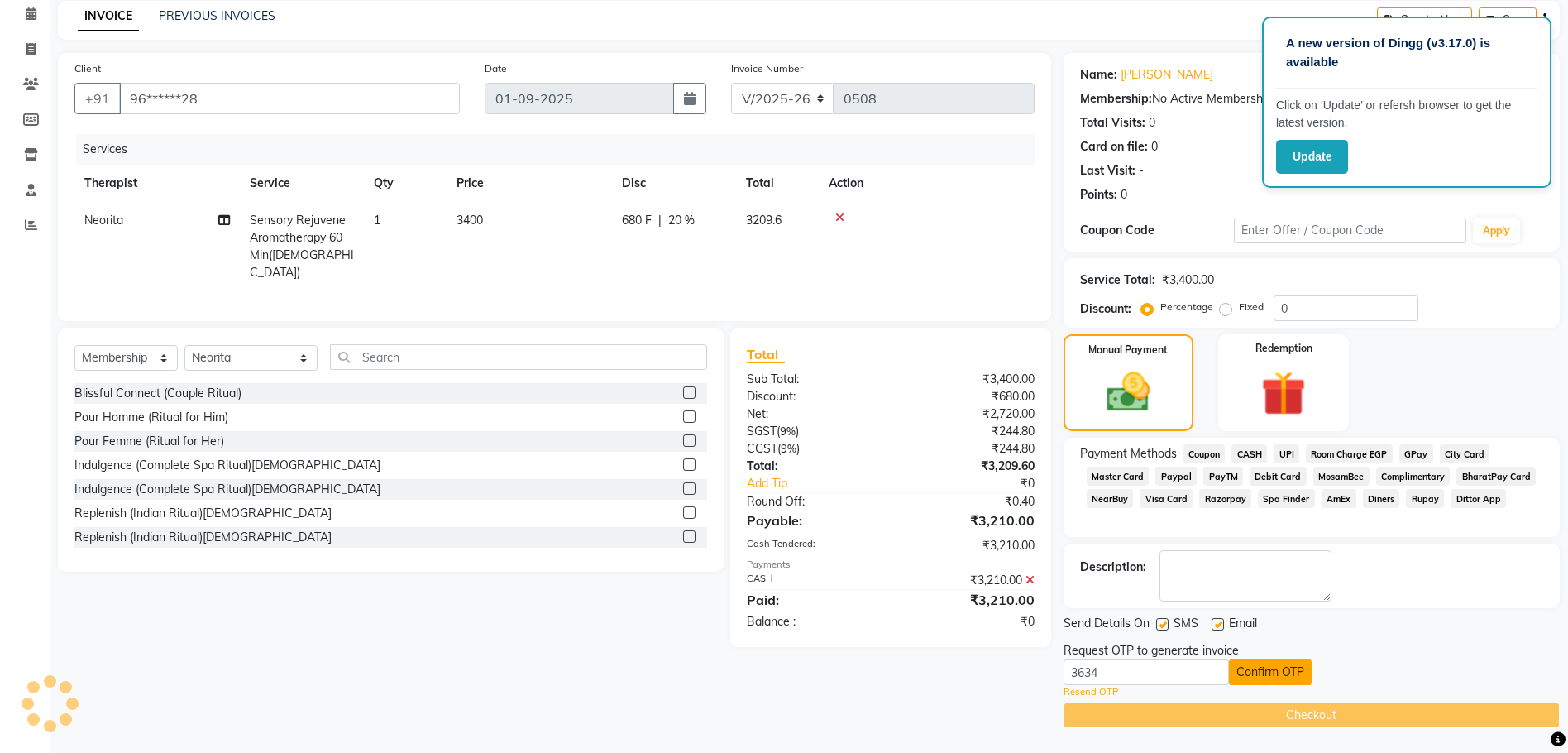
scroll to position [8, 0]
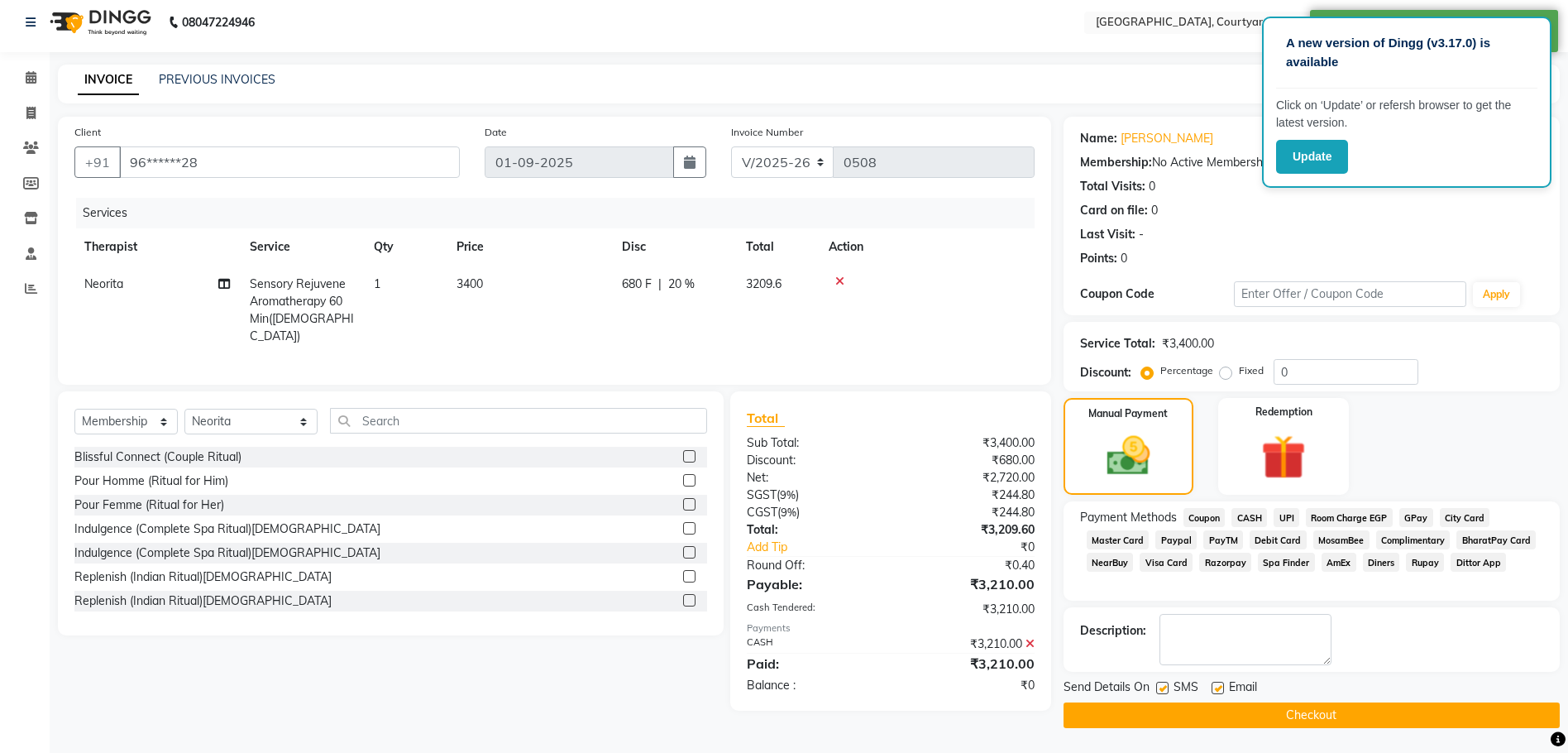
click at [1327, 716] on button "Checkout" at bounding box center [1311, 715] width 496 height 26
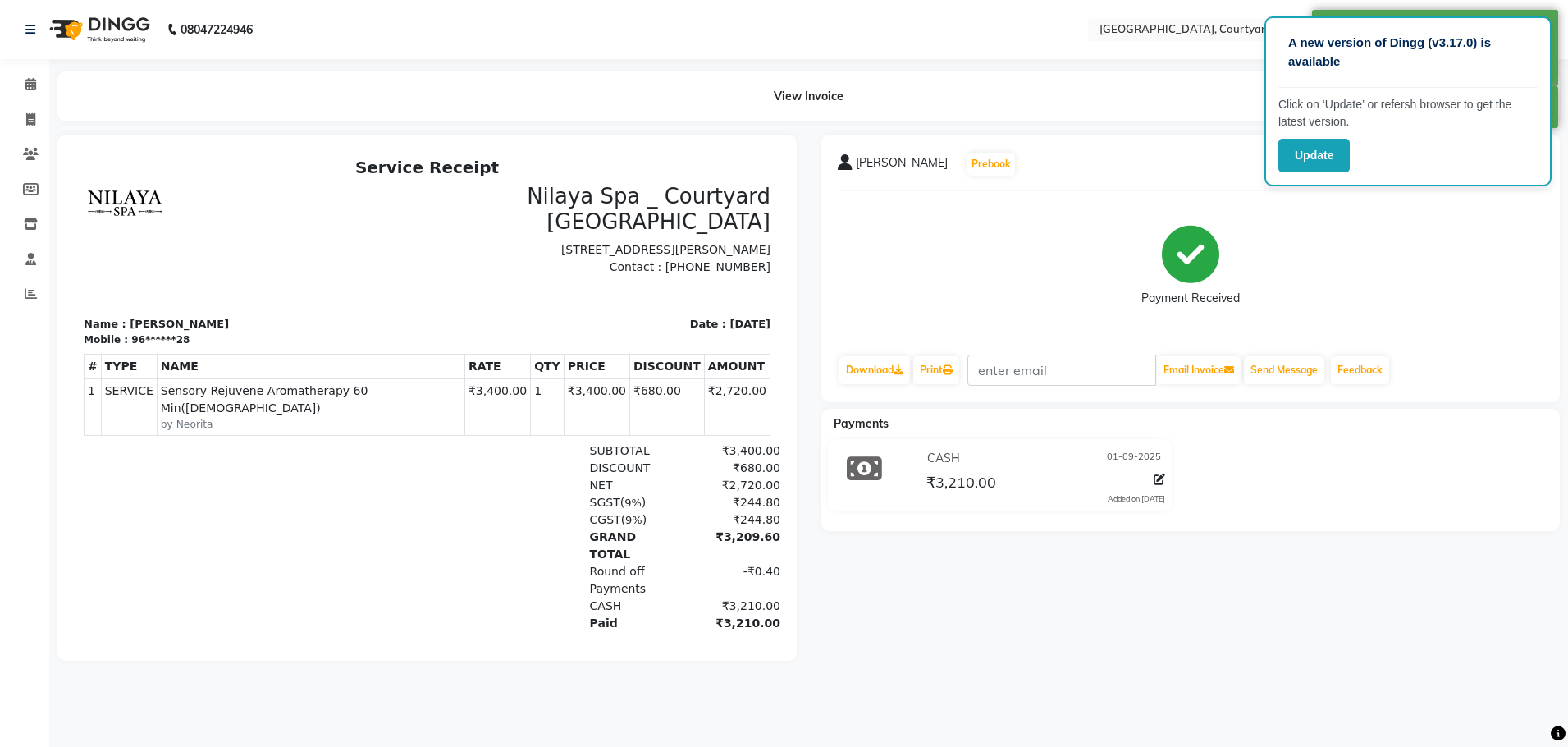
select select "service"
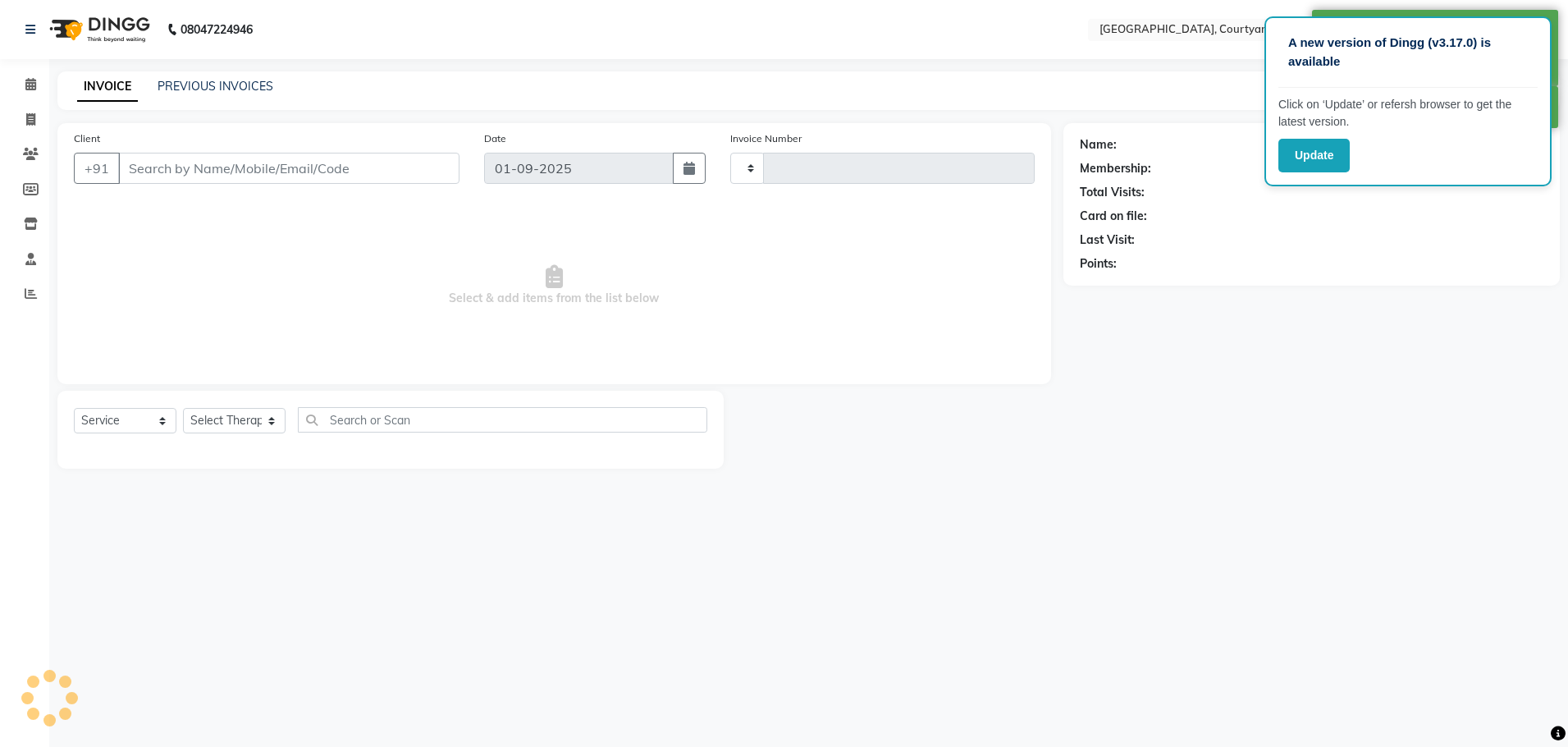
type input "0509"
select select "7754"
select select "membership"
type input "96******28"
select select "70581"
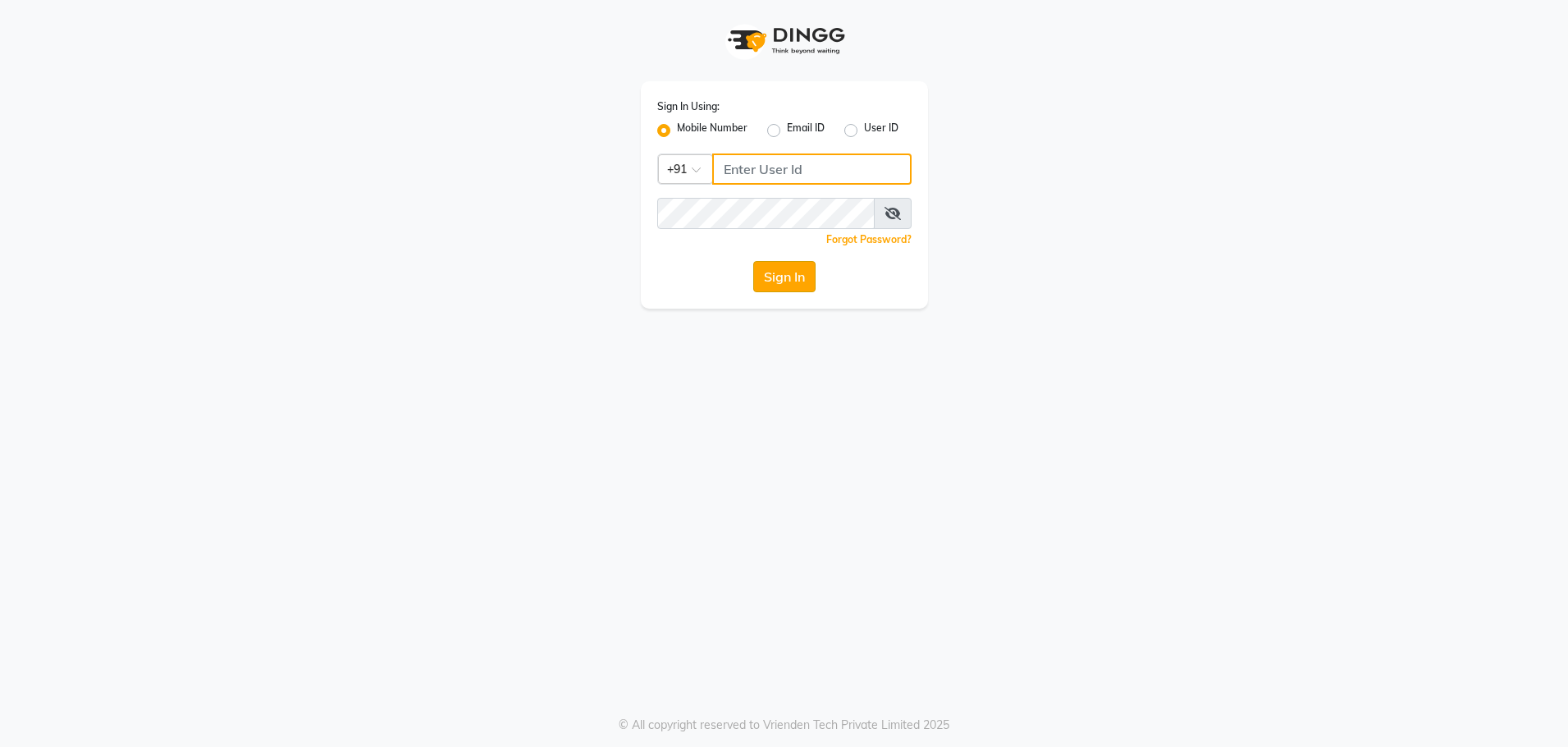
type input "8979810348"
click at [784, 272] on button "Sign In" at bounding box center [785, 277] width 62 height 31
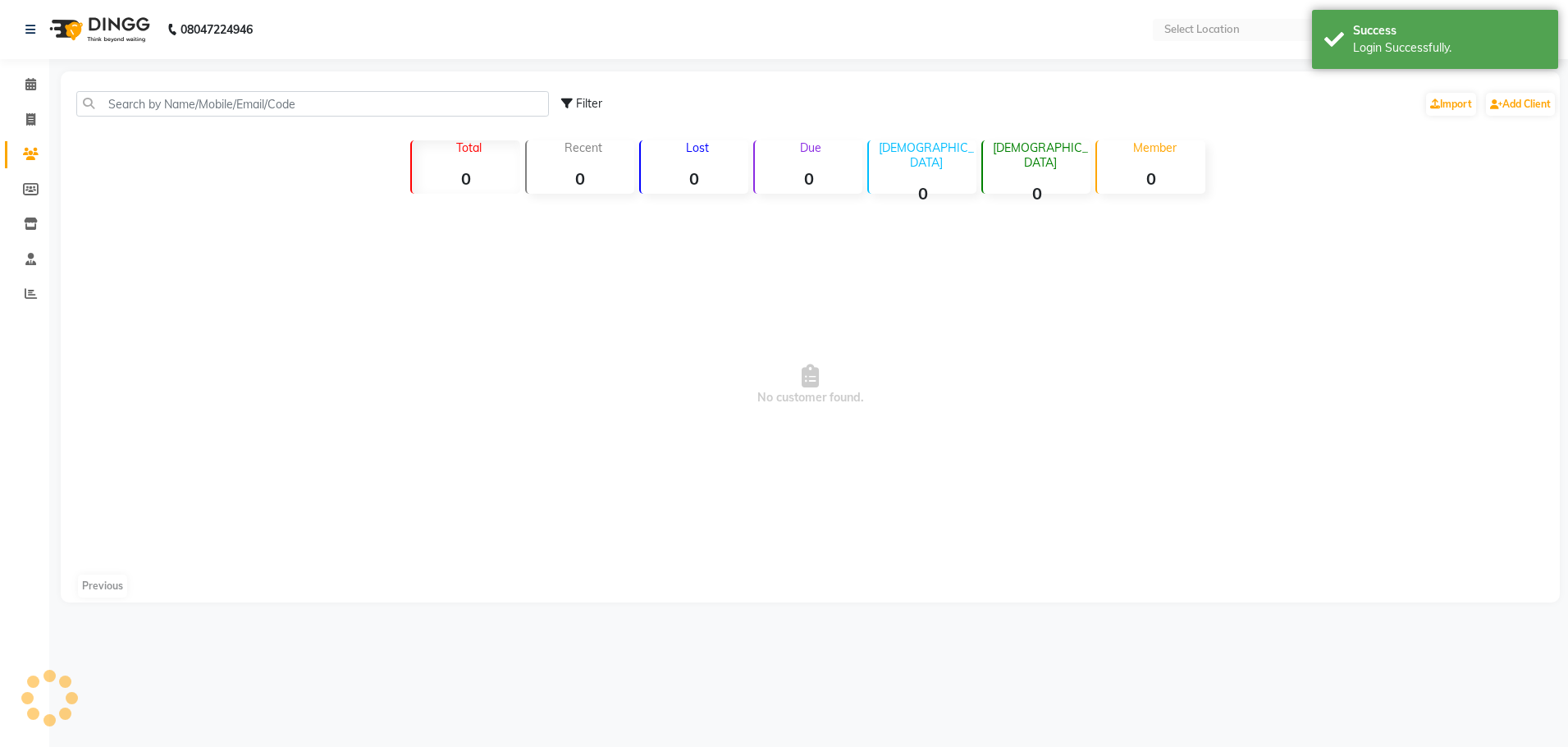
select select "en"
